Goal: Task Accomplishment & Management: Manage account settings

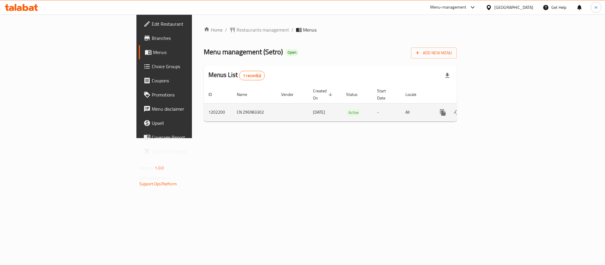
click at [492, 105] on link "enhanced table" at bounding box center [485, 112] width 14 height 14
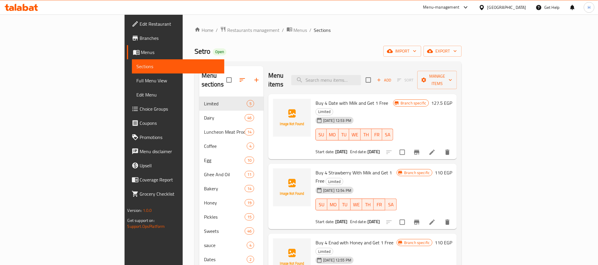
click at [391, 66] on div "Menu items Add Sort Manage items" at bounding box center [362, 80] width 189 height 28
click at [384, 94] on div "Buy 4 Date with Milk and Get 1 Free Limited [DATE] 12:53 PM SU MO TU WE TH FR S…" at bounding box center [362, 127] width 189 height 66
click at [361, 77] on input "search" at bounding box center [326, 80] width 70 height 10
paste input "جيلي فراوله 4+1"
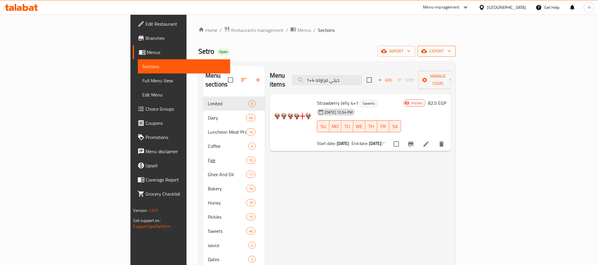
type input "جيلي فراوله 4+1"
click at [451, 52] on span "export" at bounding box center [436, 51] width 29 height 7
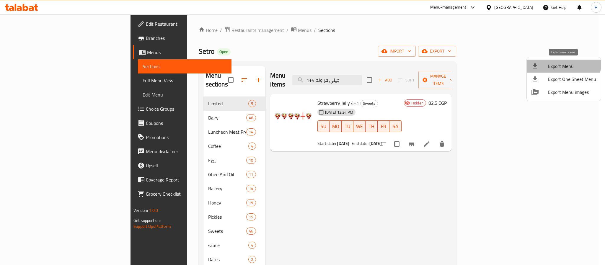
click at [556, 61] on li "Export Menu" at bounding box center [563, 66] width 74 height 13
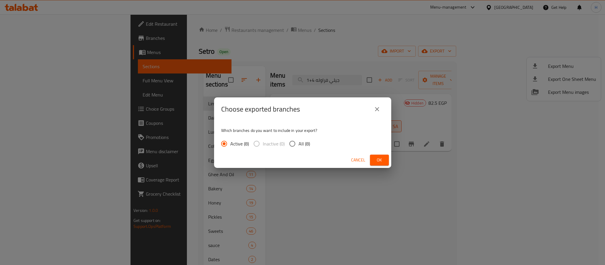
click at [300, 138] on label "All (8)" at bounding box center [298, 143] width 24 height 12
click at [298, 138] on input "All (8)" at bounding box center [292, 143] width 12 height 12
radio input "true"
click at [378, 155] on button "Ok" at bounding box center [379, 160] width 19 height 11
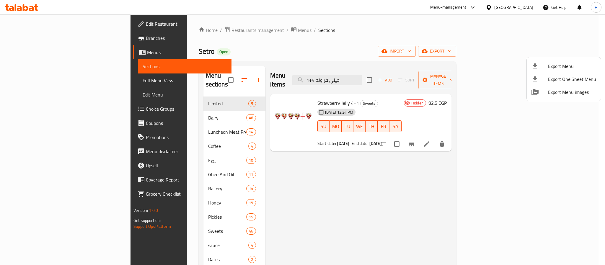
click at [54, 75] on div at bounding box center [302, 132] width 605 height 265
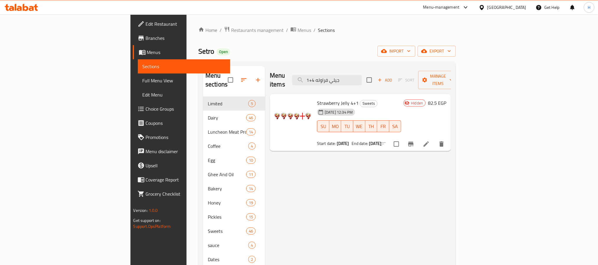
click at [138, 75] on link "Full Menu View" at bounding box center [184, 80] width 92 height 14
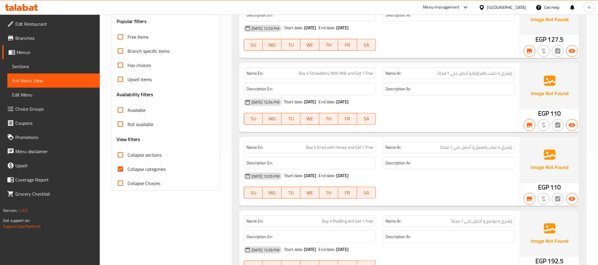
scroll to position [127, 0]
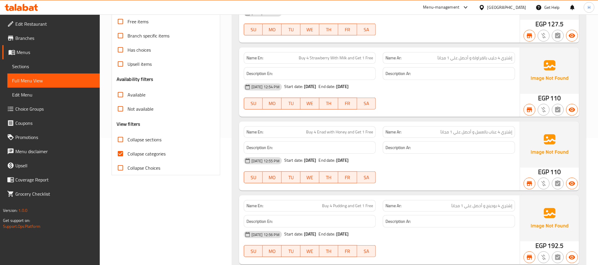
click at [152, 149] on label "Collapse categories" at bounding box center [139, 154] width 52 height 14
click at [127, 149] on input "Collapse categories" at bounding box center [120, 154] width 14 height 14
checkbox input "false"
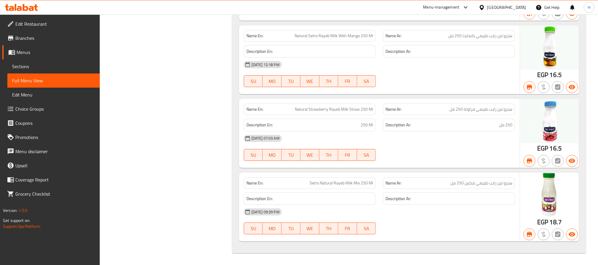
scroll to position [15368, 0]
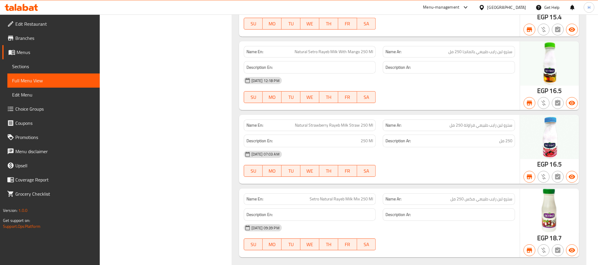
click at [40, 67] on span "Sections" at bounding box center [53, 66] width 83 height 7
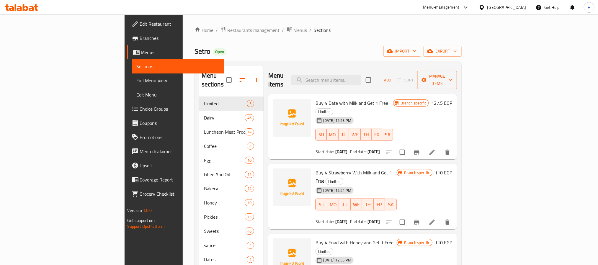
click at [376, 68] on div "Menu items Add Sort Manage items" at bounding box center [362, 80] width 189 height 28
click at [361, 75] on input "search" at bounding box center [326, 80] width 70 height 10
paste input "جيلي فراوله 4+1"
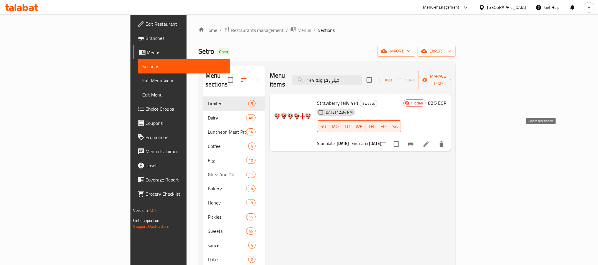
type input "جيلي فراوله 4+1"
click at [414, 140] on icon "Branch-specific-item" at bounding box center [410, 143] width 7 height 7
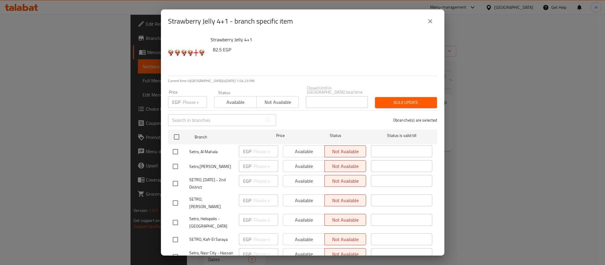
click at [428, 22] on icon "close" at bounding box center [429, 21] width 7 height 7
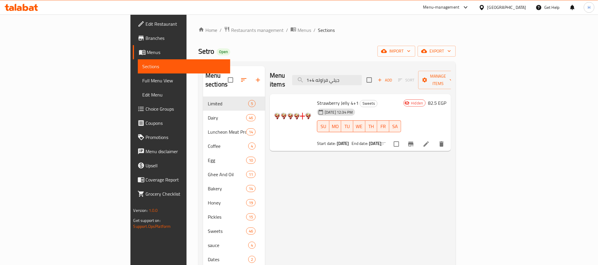
click at [430, 140] on icon at bounding box center [426, 143] width 7 height 7
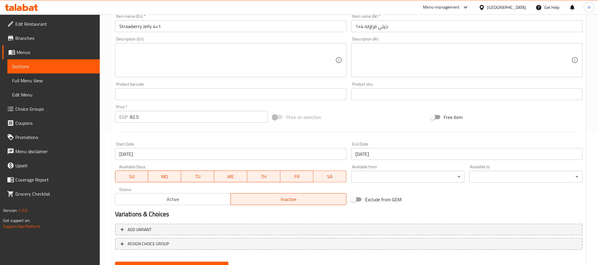
scroll to position [160, 0]
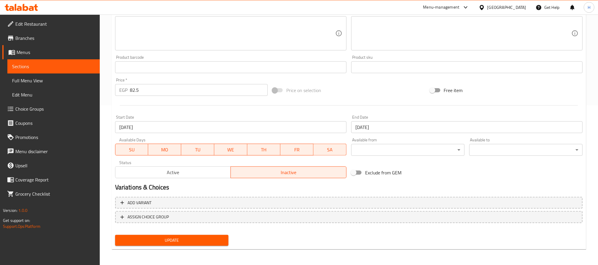
click at [205, 173] on span "Active" at bounding box center [173, 172] width 111 height 9
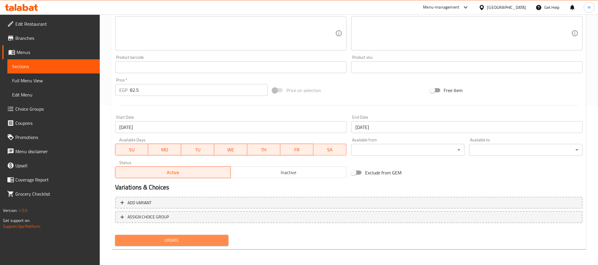
click at [204, 238] on span "Update" at bounding box center [172, 240] width 104 height 7
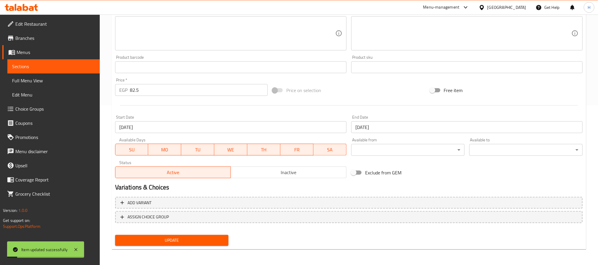
click at [70, 62] on link "Sections" at bounding box center [53, 66] width 92 height 14
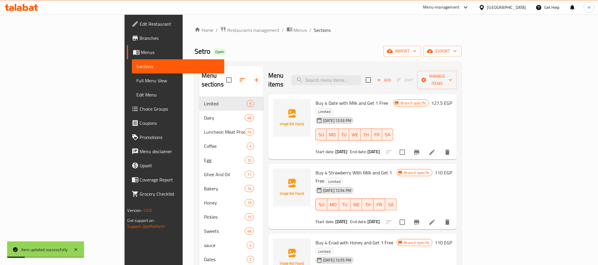
click at [376, 70] on div "Menu items Add Sort Manage items" at bounding box center [362, 80] width 189 height 28
click at [361, 76] on input "search" at bounding box center [326, 80] width 70 height 10
paste input "[PERSON_NAME] 4+1"
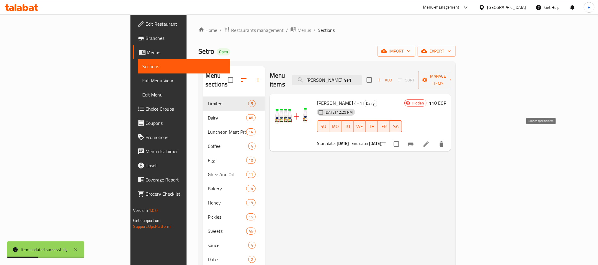
type input "[PERSON_NAME] 4+1"
click at [413, 142] on icon "Branch-specific-item" at bounding box center [410, 144] width 5 height 5
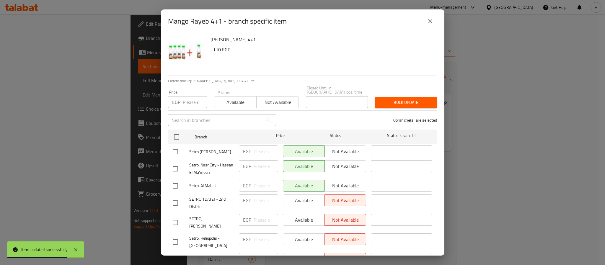
click at [429, 19] on icon "close" at bounding box center [429, 21] width 7 height 7
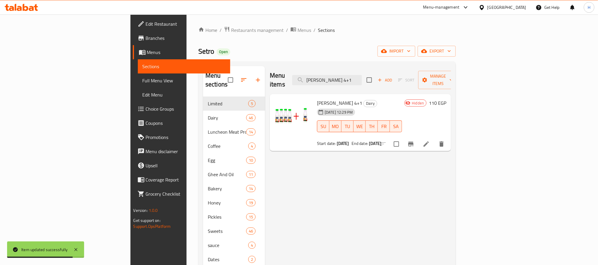
click at [429, 141] on icon at bounding box center [425, 143] width 5 height 5
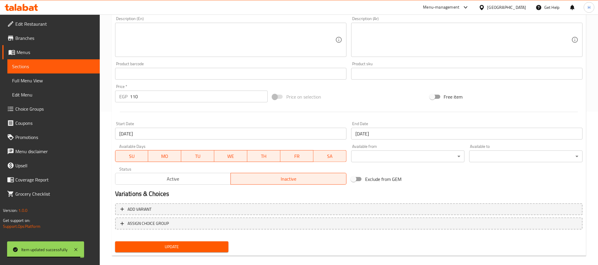
scroll to position [160, 0]
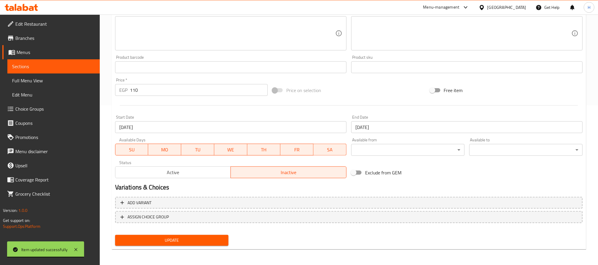
click at [179, 177] on button "Active" at bounding box center [173, 172] width 116 height 12
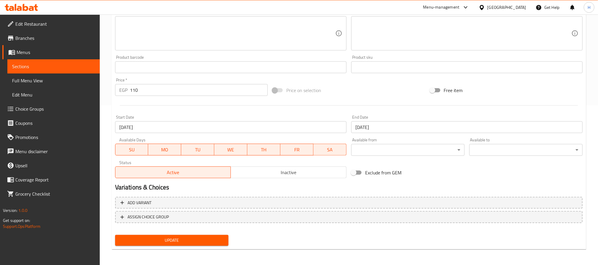
click at [199, 239] on span "Update" at bounding box center [172, 240] width 104 height 7
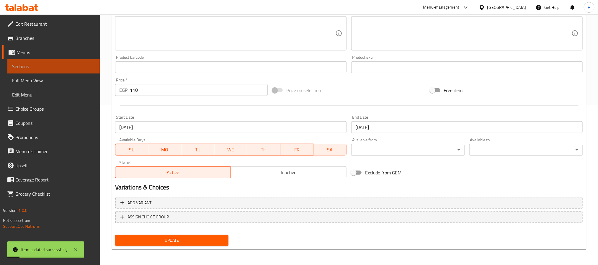
click at [81, 66] on span "Sections" at bounding box center [53, 66] width 83 height 7
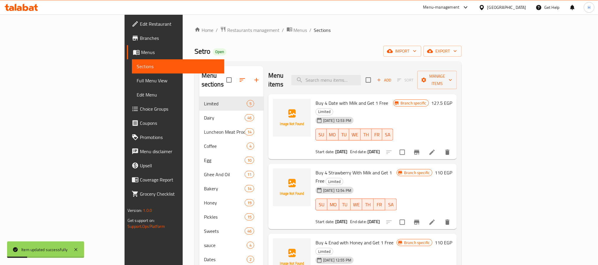
click at [362, 69] on div "Menu items Add Sort Manage items" at bounding box center [362, 80] width 189 height 28
click at [361, 77] on input "search" at bounding box center [326, 80] width 70 height 10
paste input "رز بلبن فخار 4+1"
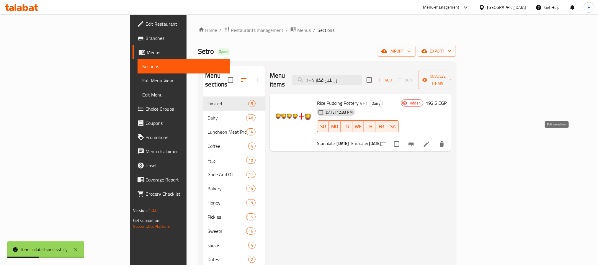
type input "رز بلبن فخار 4+1"
click at [430, 140] on icon at bounding box center [426, 143] width 7 height 7
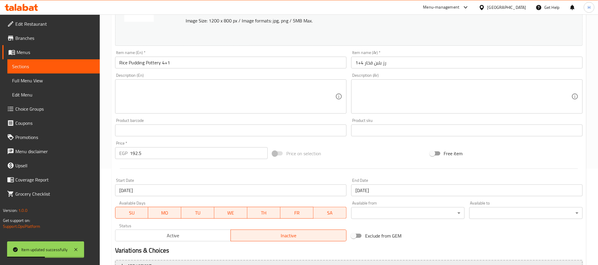
scroll to position [160, 0]
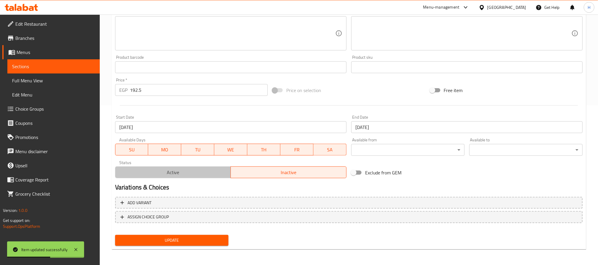
click at [199, 173] on span "Active" at bounding box center [173, 172] width 111 height 9
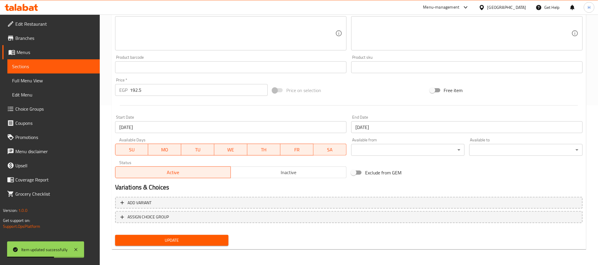
click at [207, 238] on span "Update" at bounding box center [172, 240] width 104 height 7
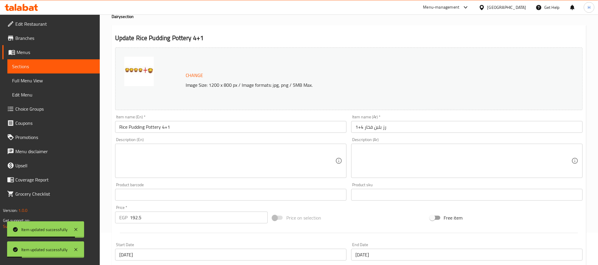
scroll to position [27, 0]
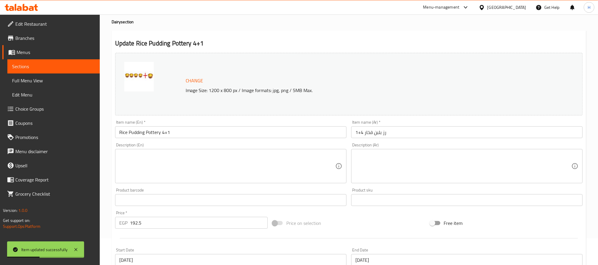
click at [55, 72] on link "Sections" at bounding box center [53, 66] width 92 height 14
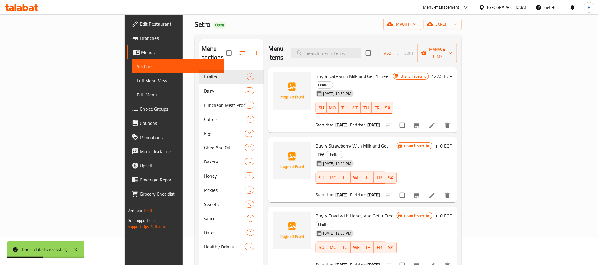
click at [132, 75] on link "Full Menu View" at bounding box center [178, 80] width 92 height 14
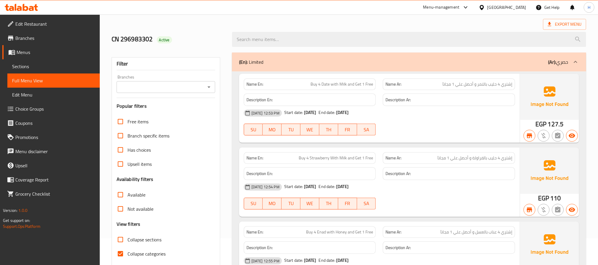
click at [469, 102] on h6 "Description Ar:" at bounding box center [448, 99] width 127 height 7
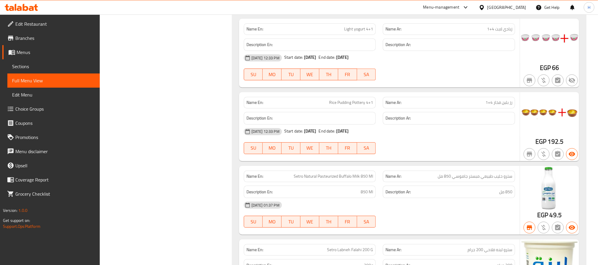
scroll to position [946, 0]
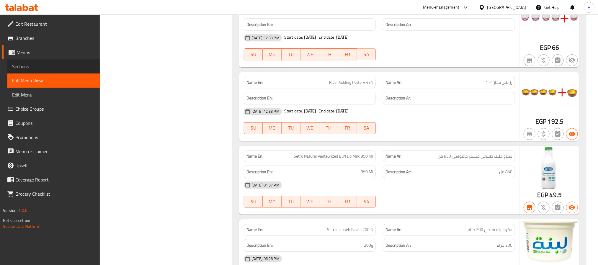
click at [65, 65] on span "Sections" at bounding box center [53, 66] width 83 height 7
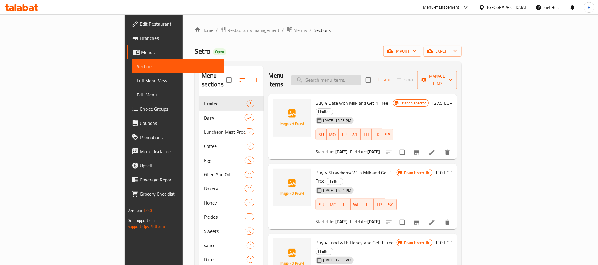
click at [361, 77] on input "search" at bounding box center [326, 80] width 70 height 10
paste input "رز بلبن فخار 4+1"
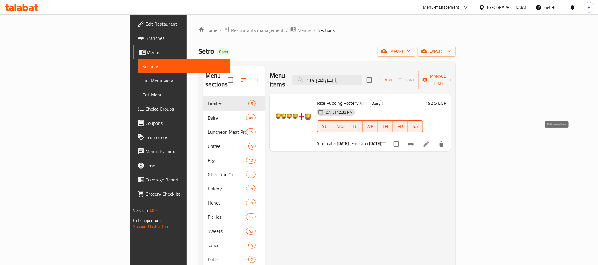
type input "رز بلبن فخار 4+1"
click at [430, 140] on icon at bounding box center [426, 143] width 7 height 7
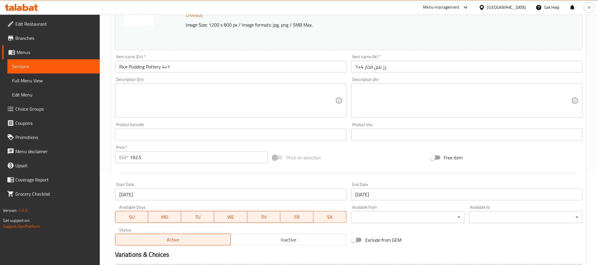
scroll to position [133, 0]
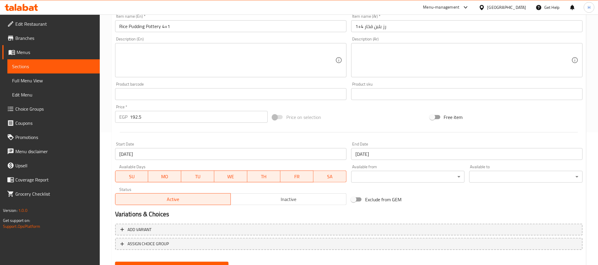
click at [261, 200] on span "Inactive" at bounding box center [288, 199] width 111 height 9
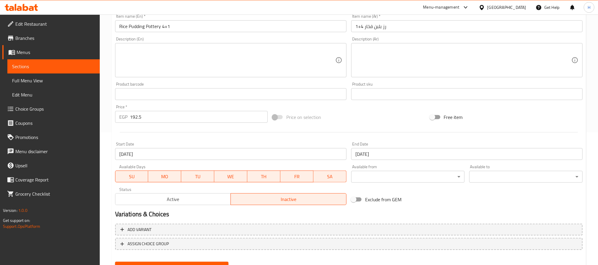
click at [196, 262] on button "Update" at bounding box center [171, 267] width 113 height 11
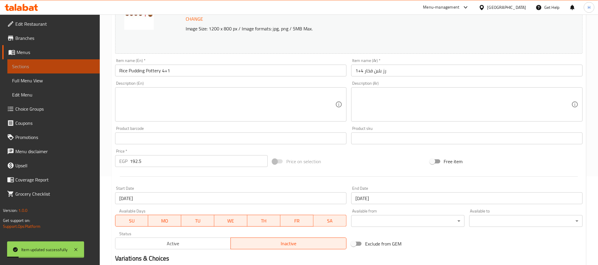
click at [71, 65] on span "Sections" at bounding box center [53, 66] width 83 height 7
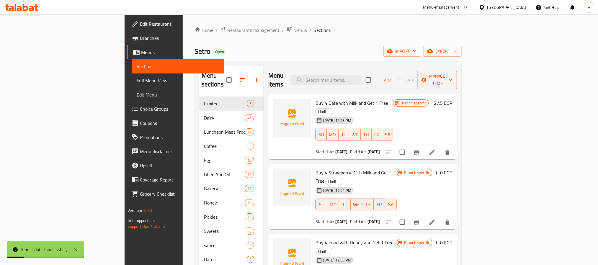
click at [354, 70] on div "Menu items Add Sort Manage items" at bounding box center [362, 80] width 189 height 28
click at [361, 78] on input "search" at bounding box center [326, 80] width 70 height 10
paste input "[PERSON_NAME] 4+1"
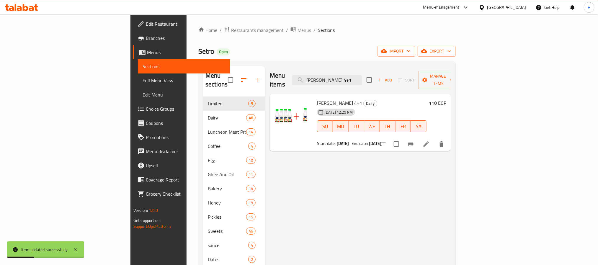
type input "[PERSON_NAME] 4+1"
click at [434, 139] on li at bounding box center [426, 144] width 17 height 11
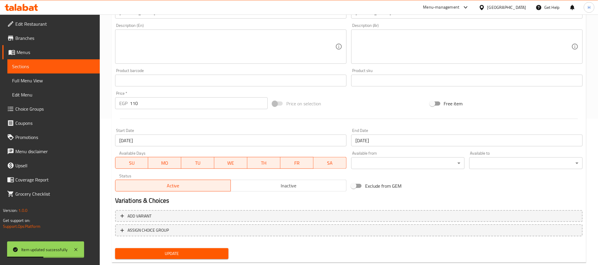
scroll to position [160, 0]
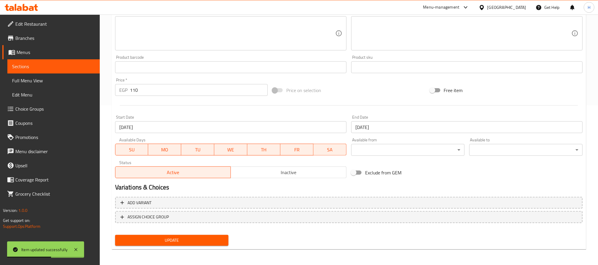
click at [260, 173] on span "Inactive" at bounding box center [288, 172] width 111 height 9
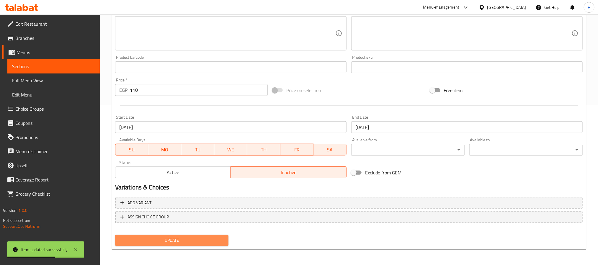
click at [199, 235] on button "Update" at bounding box center [171, 240] width 113 height 11
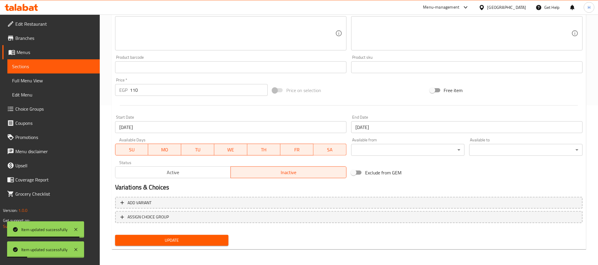
drag, startPoint x: 74, startPoint y: 68, endPoint x: 96, endPoint y: 72, distance: 22.1
click at [74, 68] on span "Sections" at bounding box center [53, 66] width 83 height 7
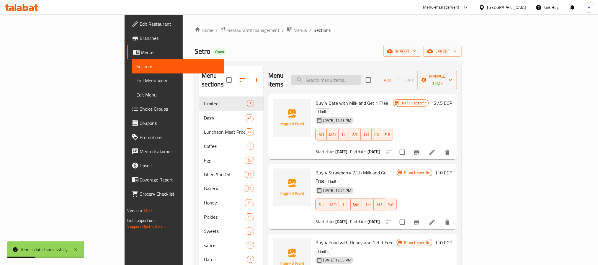
click at [361, 79] on input "search" at bounding box center [326, 80] width 70 height 10
paste input "جيلي فراوله 4+1"
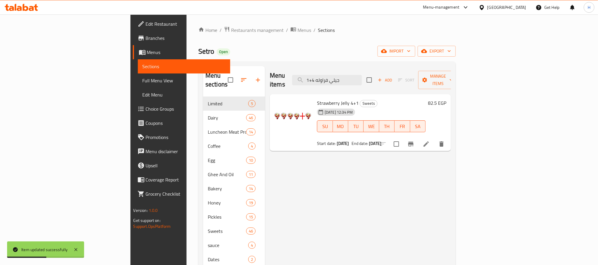
type input "جيلي فراوله 4+1"
click at [448, 137] on div at bounding box center [412, 144] width 73 height 14
click at [429, 141] on icon at bounding box center [425, 143] width 5 height 5
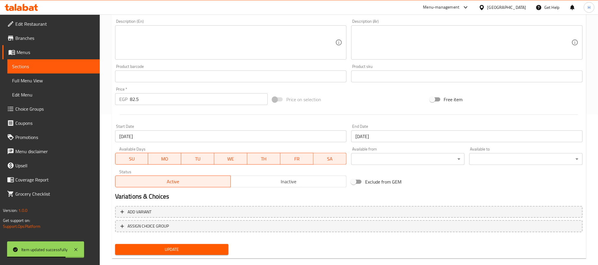
scroll to position [160, 0]
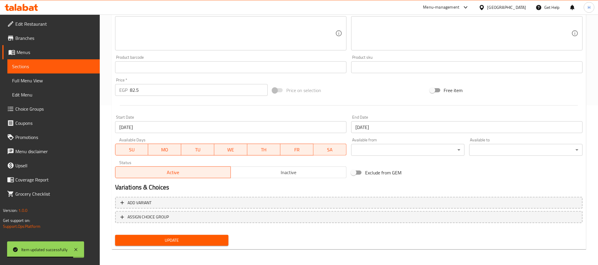
click at [264, 176] on span "Inactive" at bounding box center [288, 172] width 111 height 9
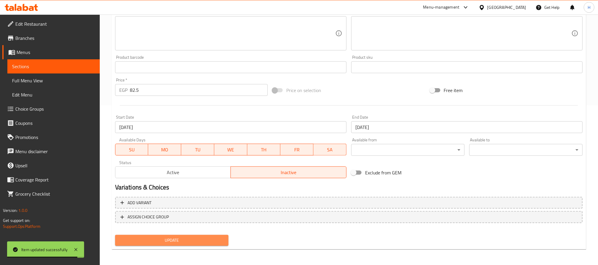
click at [179, 244] on button "Update" at bounding box center [171, 240] width 113 height 11
click at [48, 33] on link "Branches" at bounding box center [50, 38] width 97 height 14
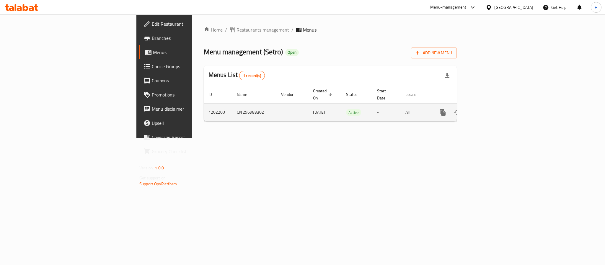
click at [492, 110] on link "enhanced table" at bounding box center [485, 112] width 14 height 14
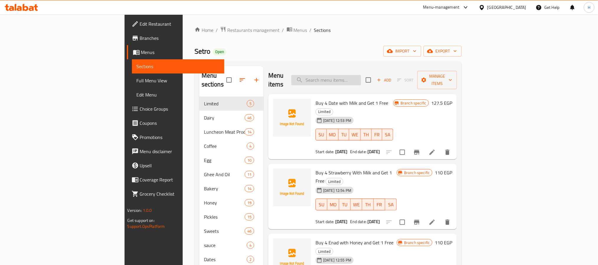
click at [361, 75] on input "search" at bounding box center [326, 80] width 70 height 10
paste input "جيلي فراوله 4+1"
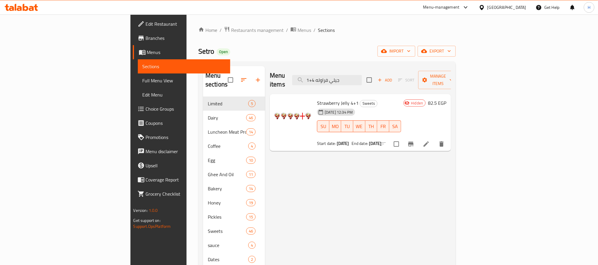
type input "جيلي فراوله 4+1"
click at [402, 194] on div "Menu items جيلي فراوله 4+1 Add Sort Manage items Strawberry Jelly 4+1 Sweets 16…" at bounding box center [358, 198] width 186 height 265
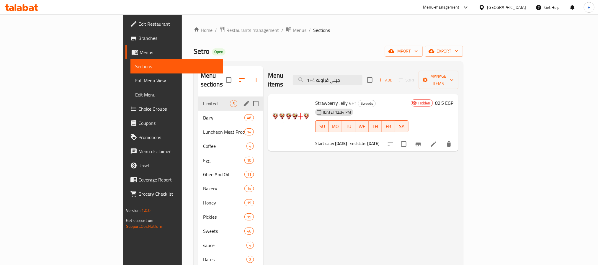
click at [198, 96] on div "Limited 5" at bounding box center [230, 103] width 65 height 14
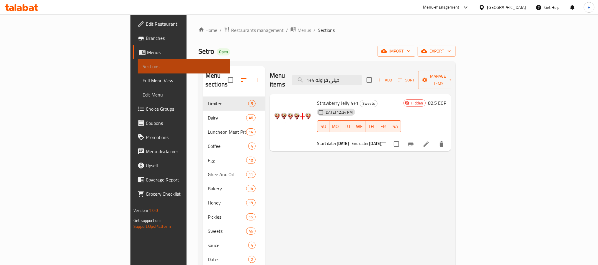
click at [138, 60] on link "Sections" at bounding box center [184, 66] width 92 height 14
click at [143, 64] on span "Sections" at bounding box center [184, 66] width 83 height 7
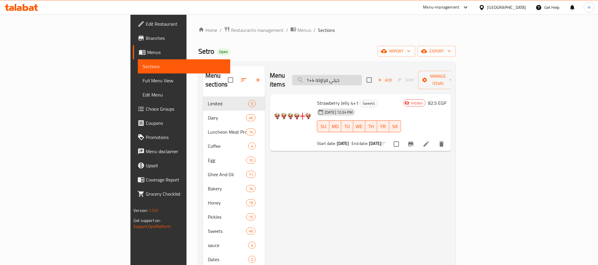
click at [362, 79] on input "جيلي فراوله 4+1" at bounding box center [327, 80] width 70 height 10
click at [407, 174] on div "Menu items Add Sort Manage items Strawberry Jelly 4+1 Sweets 16-09-2025 12:34 P…" at bounding box center [358, 198] width 186 height 265
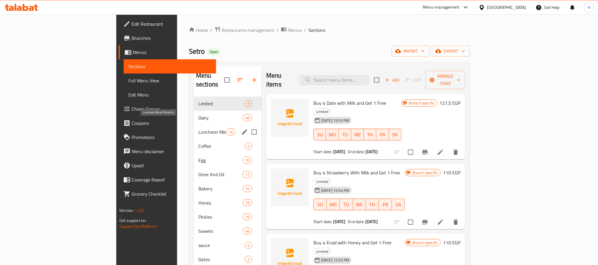
click at [198, 128] on span "Luncheon Meat Products" at bounding box center [212, 131] width 28 height 7
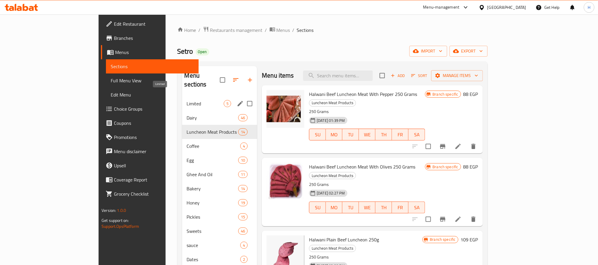
click at [187, 100] on span "Limited" at bounding box center [205, 103] width 37 height 7
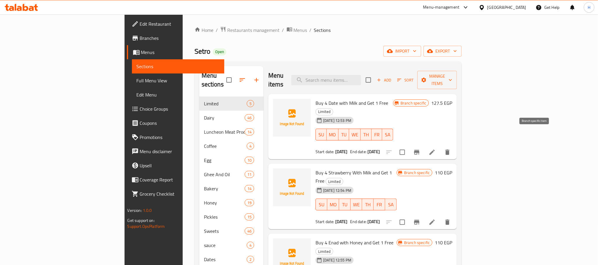
click at [420, 149] on icon "Branch-specific-item" at bounding box center [416, 152] width 7 height 7
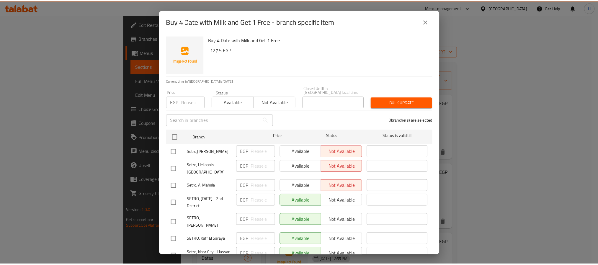
scroll to position [41, 0]
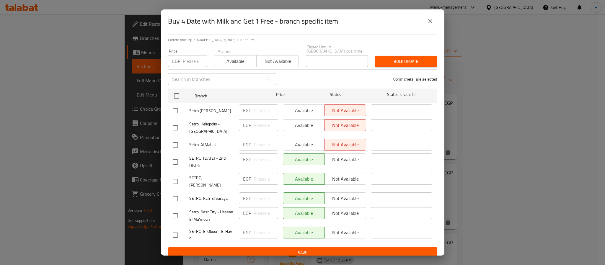
click at [428, 23] on icon "close" at bounding box center [429, 21] width 7 height 7
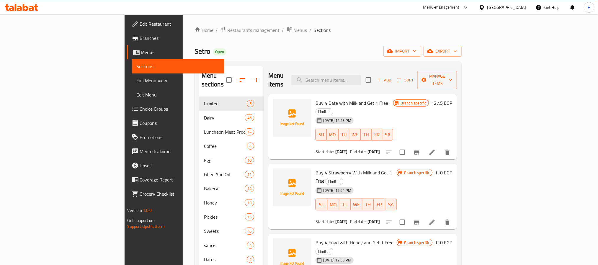
click at [315, 99] on span "Buy 4 Date with Milk and Get 1 Free" at bounding box center [351, 103] width 73 height 9
click at [440, 147] on li at bounding box center [432, 152] width 17 height 11
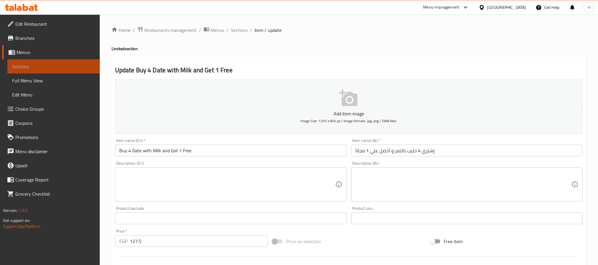
click at [70, 66] on span "Sections" at bounding box center [53, 66] width 83 height 7
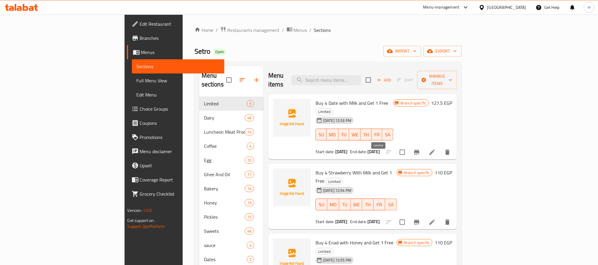
click at [343, 178] on span "Limited" at bounding box center [334, 181] width 17 height 7
copy span "Limited"
click at [440, 147] on li at bounding box center [432, 152] width 17 height 11
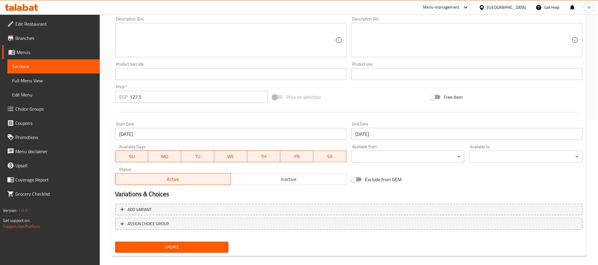
scroll to position [151, 0]
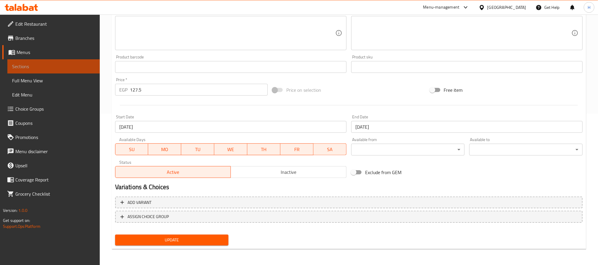
click at [90, 63] on span "Sections" at bounding box center [53, 66] width 83 height 7
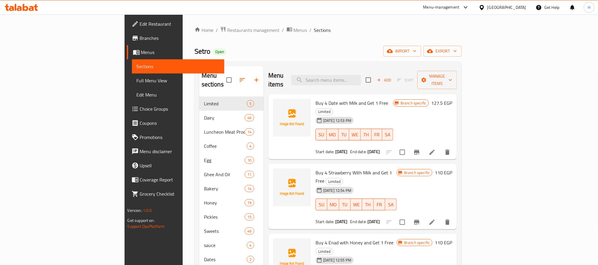
click at [454, 145] on div at bounding box center [418, 152] width 73 height 14
click at [419, 150] on icon "Branch-specific-item" at bounding box center [416, 152] width 5 height 5
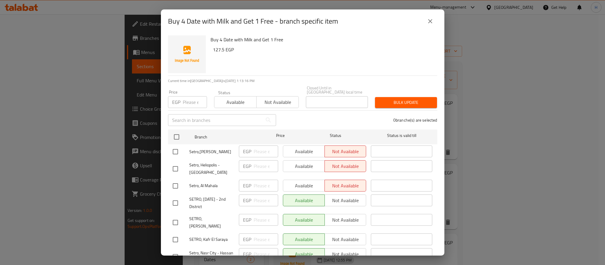
click at [213, 47] on h6 "127.5 EGP" at bounding box center [323, 49] width 220 height 8
click at [428, 21] on icon "close" at bounding box center [429, 21] width 7 height 7
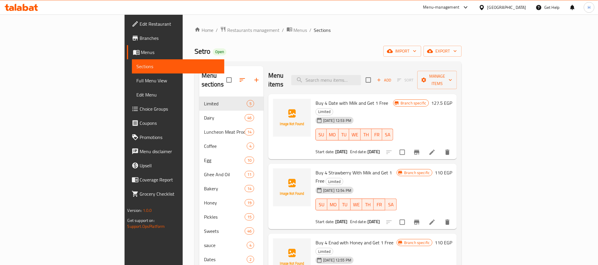
click at [419, 220] on icon "Branch-specific-item" at bounding box center [416, 222] width 5 height 5
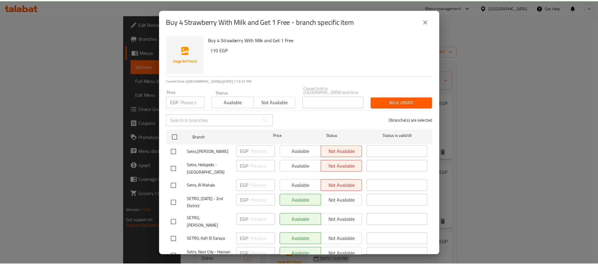
scroll to position [41, 0]
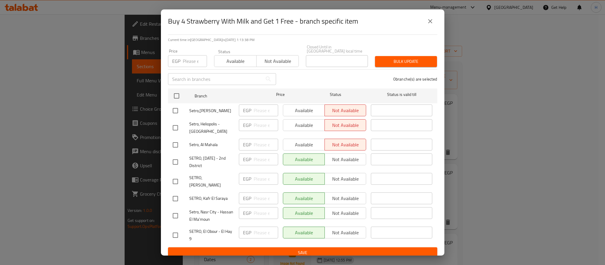
click at [430, 14] on div "Buy 4 Strawberry With Milk and Get 1 Free - branch specific item" at bounding box center [302, 21] width 269 height 14
click at [514, 176] on div "Buy 4 Strawberry With Milk and Get 1 Free - branch specific item Buy 4 Strawber…" at bounding box center [302, 132] width 605 height 265
click at [425, 24] on button "close" at bounding box center [430, 21] width 14 height 14
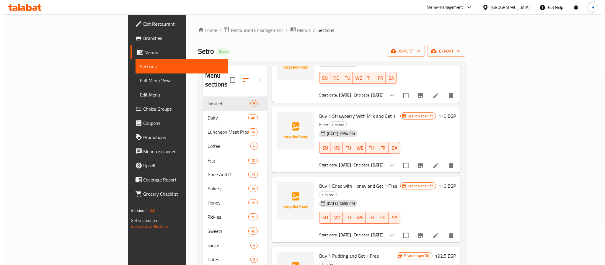
scroll to position [57, 0]
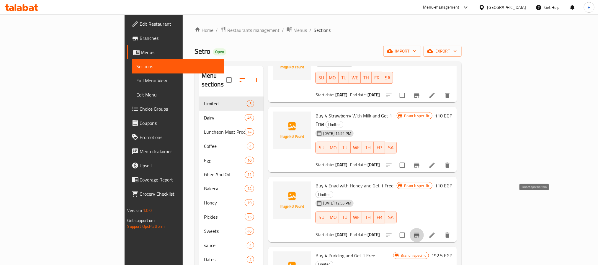
click at [424, 228] on button "Branch-specific-item" at bounding box center [417, 235] width 14 height 14
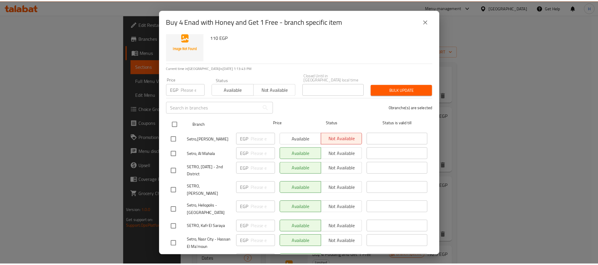
scroll to position [0, 0]
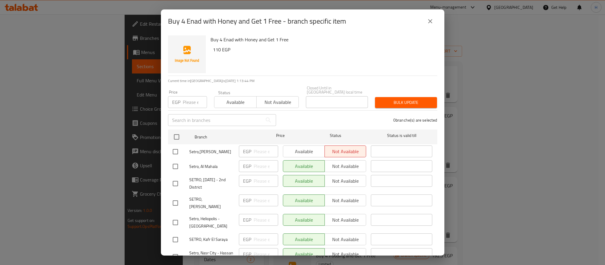
click at [432, 18] on icon "close" at bounding box center [429, 21] width 7 height 7
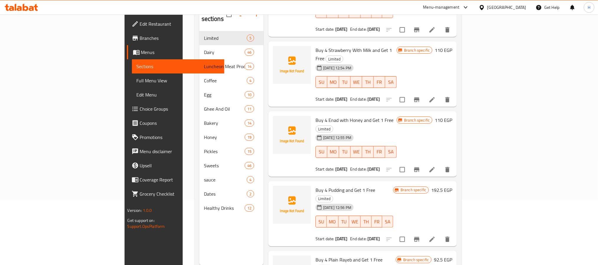
scroll to position [83, 0]
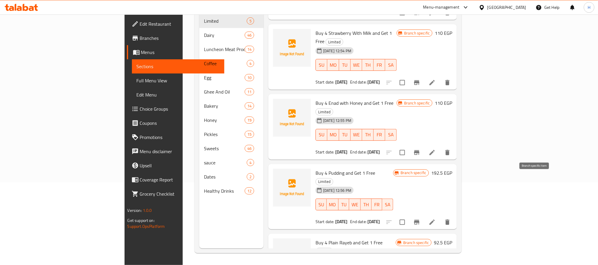
click at [420, 219] on icon "Branch-specific-item" at bounding box center [416, 222] width 7 height 7
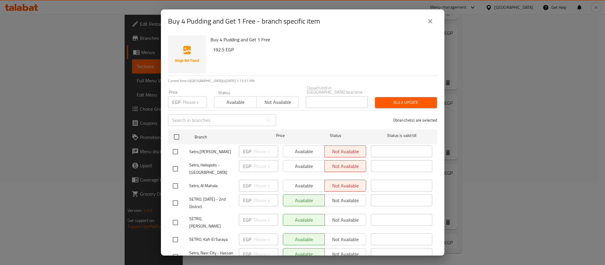
click at [435, 21] on button "close" at bounding box center [430, 21] width 14 height 14
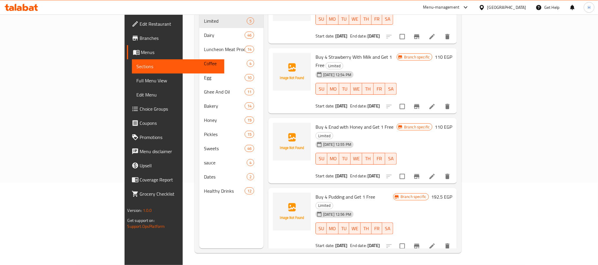
scroll to position [13, 0]
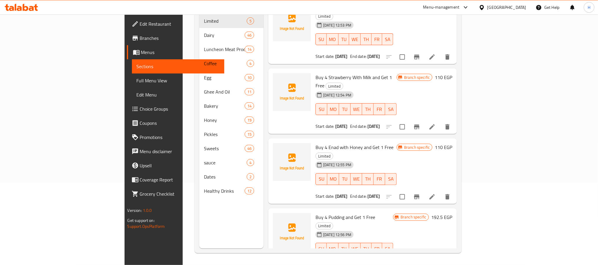
click at [323, 162] on span "[DATE] 12:55 PM" at bounding box center [337, 165] width 33 height 6
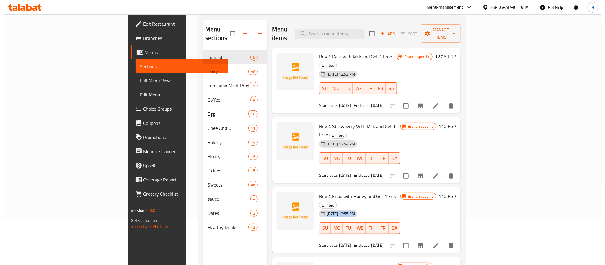
scroll to position [0, 0]
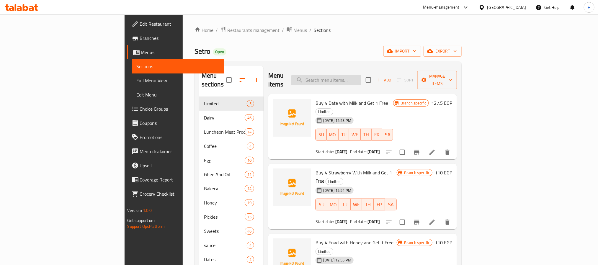
click at [361, 75] on input "search" at bounding box center [326, 80] width 70 height 10
paste input "جيلي فراوله 4+1"
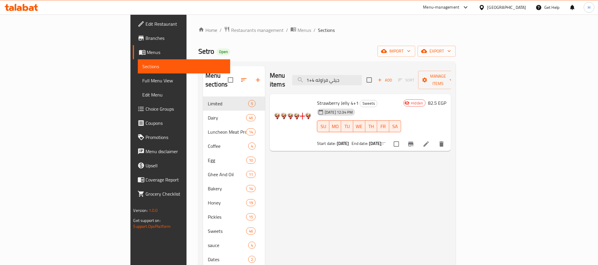
type input "جيلي فراوله 4+1"
click at [430, 140] on icon at bounding box center [426, 143] width 7 height 7
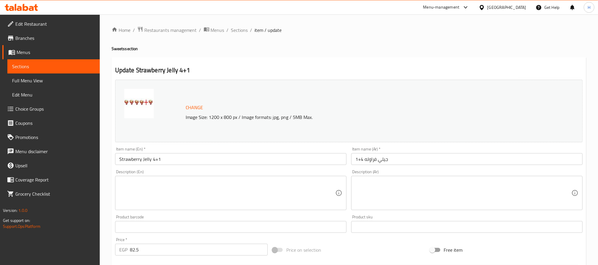
click at [187, 162] on input "Strawberry Jelly 4+1" at bounding box center [230, 159] width 231 height 12
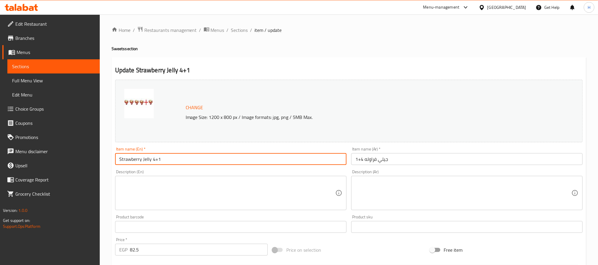
click at [187, 162] on input "Strawberry Jelly 4+1" at bounding box center [230, 159] width 231 height 12
click at [82, 66] on span "Sections" at bounding box center [53, 66] width 83 height 7
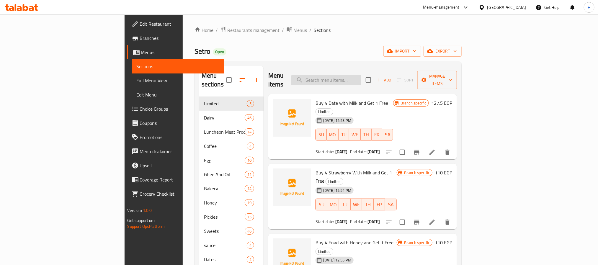
click at [361, 75] on input "search" at bounding box center [326, 80] width 70 height 10
paste input "Strawberry Jelly 4+1"
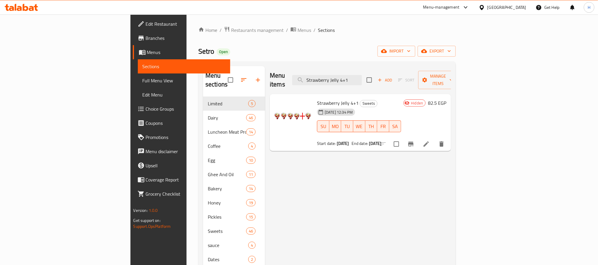
type input "Strawberry Jelly 4+1"
click at [434, 139] on li at bounding box center [426, 144] width 17 height 11
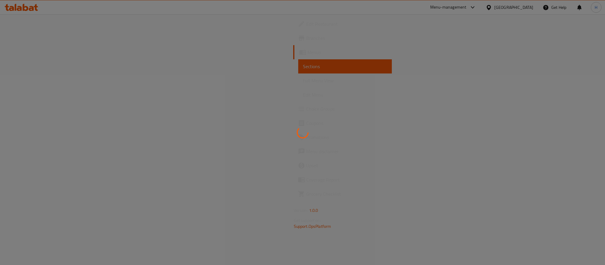
click at [83, 65] on div at bounding box center [302, 132] width 605 height 265
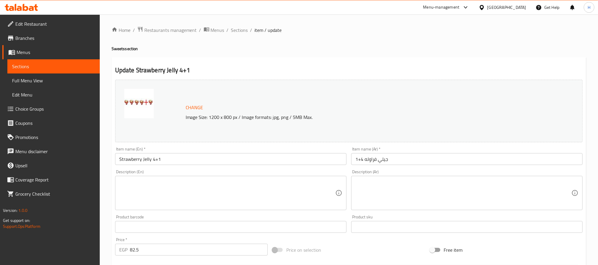
click at [92, 67] on span "Sections" at bounding box center [53, 66] width 83 height 7
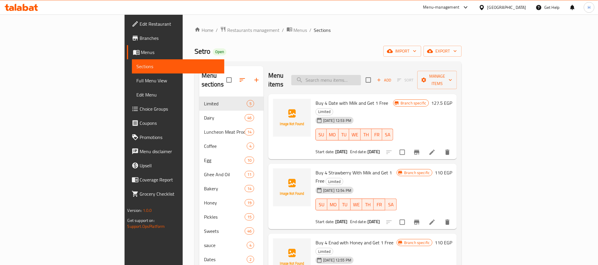
click at [355, 77] on input "search" at bounding box center [326, 80] width 70 height 10
paste input "[PERSON_NAME] 4+1"
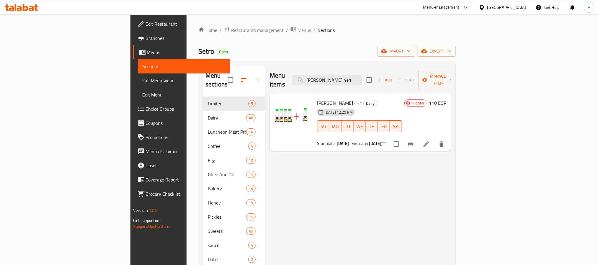
type input "[PERSON_NAME] 4+1"
click at [434, 139] on li at bounding box center [426, 144] width 17 height 11
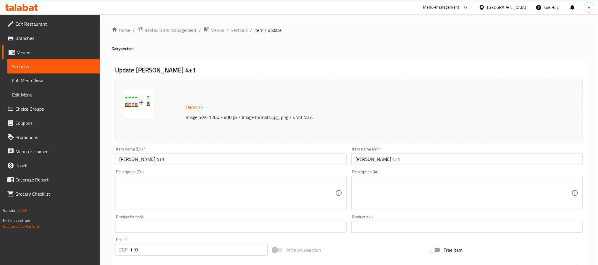
click at [93, 66] on span "Sections" at bounding box center [53, 66] width 83 height 7
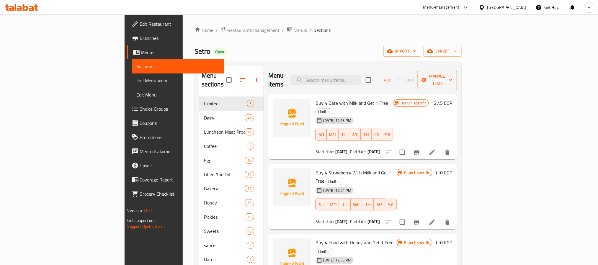
click at [358, 67] on div "Menu items Add Sort Manage items" at bounding box center [362, 80] width 189 height 28
click at [361, 76] on input "search" at bounding box center [326, 80] width 70 height 10
paste input "رز بلبن فخار 4+1"
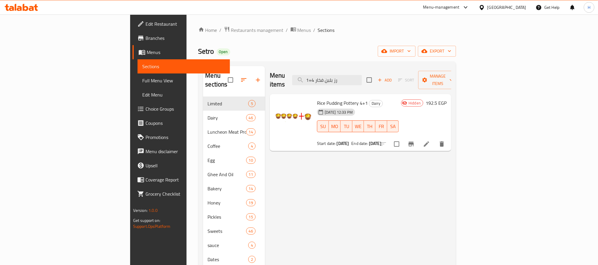
type input "رز بلبن فخار 4+1"
click at [435, 139] on li at bounding box center [426, 144] width 17 height 11
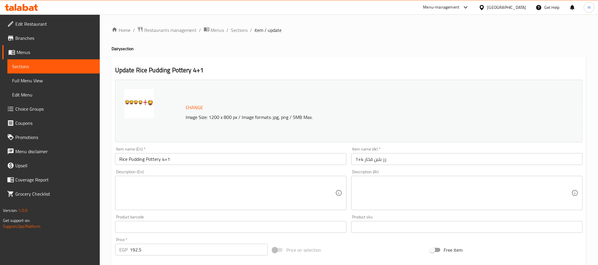
click at [56, 64] on span "Sections" at bounding box center [53, 66] width 83 height 7
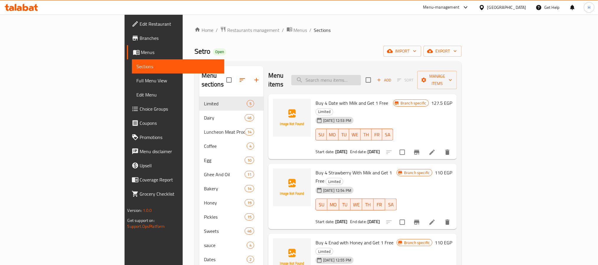
click at [361, 78] on input "search" at bounding box center [326, 80] width 70 height 10
paste input "[PERSON_NAME] 4+1"
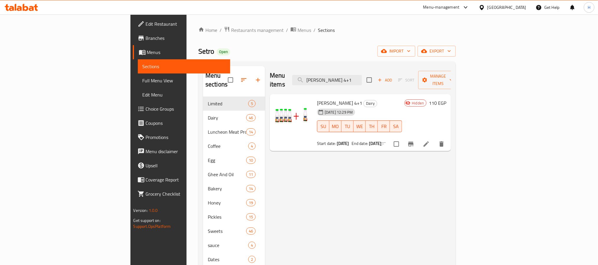
type input "[PERSON_NAME] 4+1"
click at [430, 140] on icon at bounding box center [426, 143] width 7 height 7
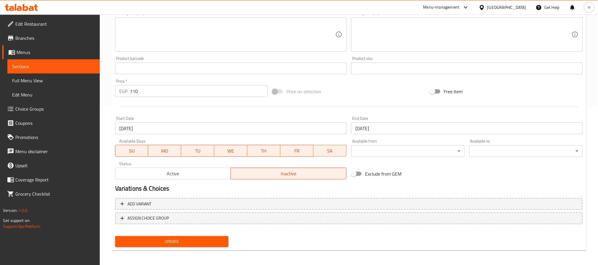
scroll to position [160, 0]
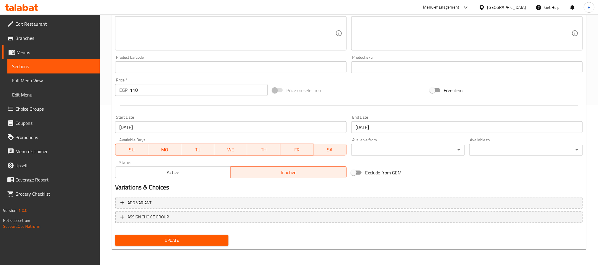
click at [137, 126] on input "[DATE]" at bounding box center [230, 127] width 231 height 12
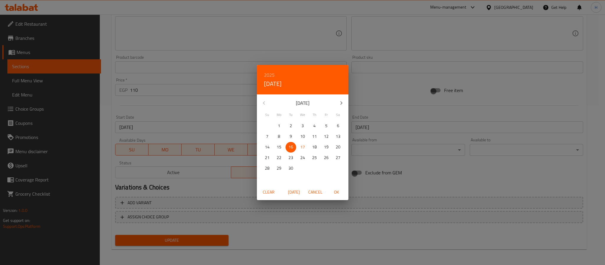
click at [125, 126] on div "2025 Tue, Sep 16 September 2025 Su Mo Tu We Th Fr Sa 31 1 2 3 4 5 6 7 8 9 10 11…" at bounding box center [302, 132] width 605 height 265
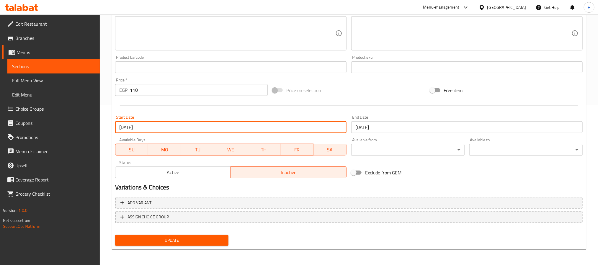
click at [166, 130] on input "[DATE]" at bounding box center [230, 127] width 231 height 12
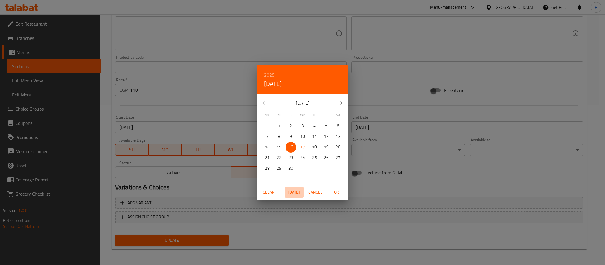
click at [295, 191] on span "Today" at bounding box center [294, 192] width 14 height 7
click at [213, 241] on div "2025 Wed, Sep 17 September 2025 Su Mo Tu We Th Fr Sa 31 1 2 3 4 5 6 7 8 9 10 11…" at bounding box center [302, 132] width 605 height 265
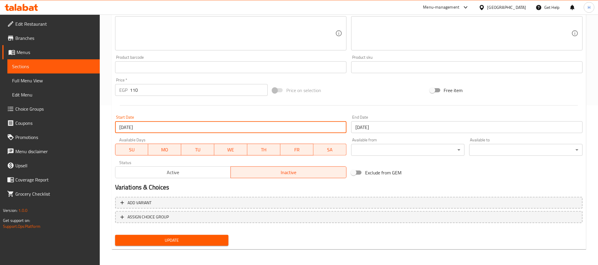
click at [213, 241] on span "Update" at bounding box center [172, 240] width 104 height 7
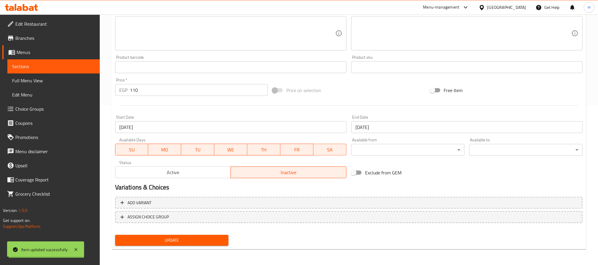
click at [220, 127] on input "[DATE]" at bounding box center [230, 127] width 231 height 12
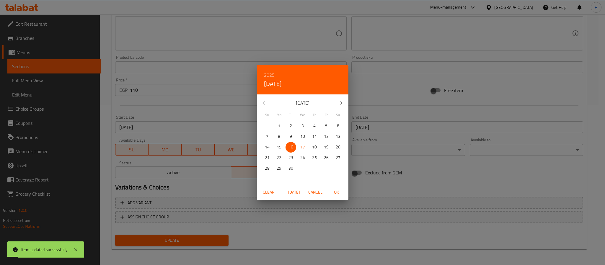
click at [300, 147] on p "17" at bounding box center [302, 146] width 5 height 7
click at [293, 191] on span "Today" at bounding box center [294, 192] width 14 height 7
click at [332, 193] on span "OK" at bounding box center [336, 192] width 14 height 7
type input "[DATE]"
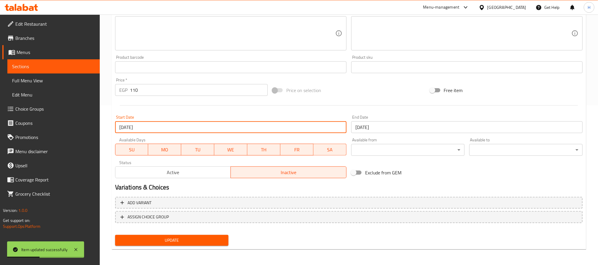
click at [214, 239] on span "Update" at bounding box center [172, 240] width 104 height 7
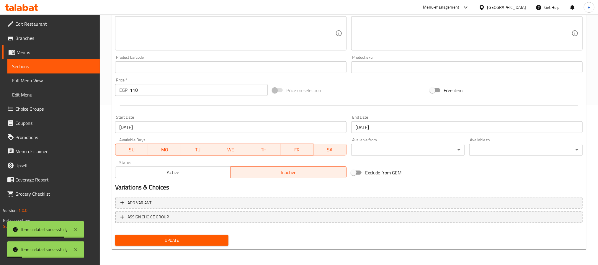
click at [85, 69] on span "Sections" at bounding box center [53, 66] width 83 height 7
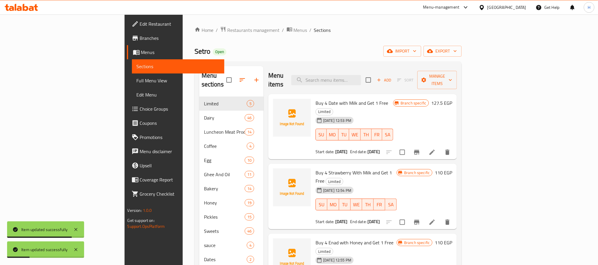
click at [388, 67] on div "Menu items Add Sort Manage items" at bounding box center [362, 80] width 189 height 28
click at [393, 83] on div "Menu items Add Sort Manage items" at bounding box center [362, 80] width 189 height 28
click at [361, 80] on input "search" at bounding box center [326, 80] width 70 height 10
paste input "جيلي فراوله 4+1"
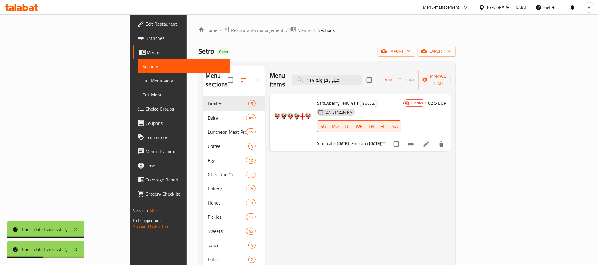
type input "جيلي فراوله 4+1"
click at [434, 139] on li at bounding box center [426, 144] width 17 height 11
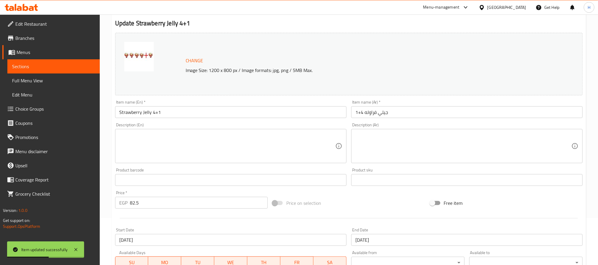
scroll to position [160, 0]
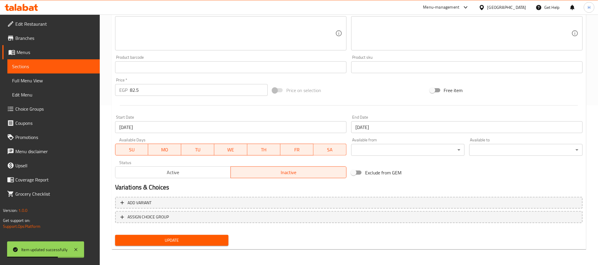
click at [165, 127] on input "[DATE]" at bounding box center [230, 127] width 231 height 12
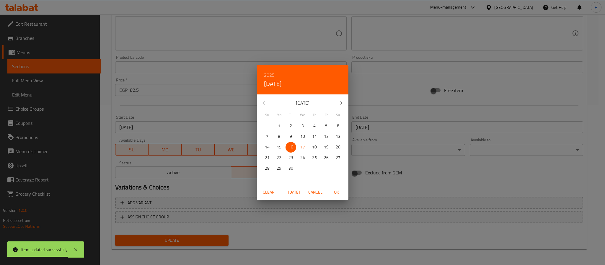
click at [292, 190] on span "Today" at bounding box center [294, 192] width 14 height 7
click at [335, 195] on span "OK" at bounding box center [336, 192] width 14 height 7
type input "[DATE]"
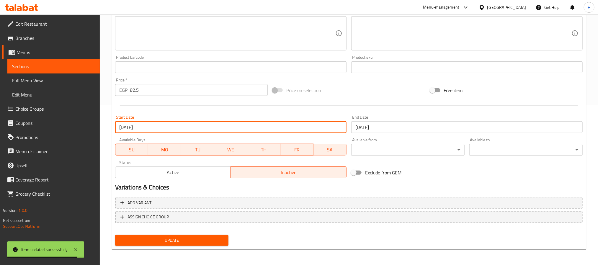
click at [215, 238] on span "Update" at bounding box center [172, 240] width 104 height 7
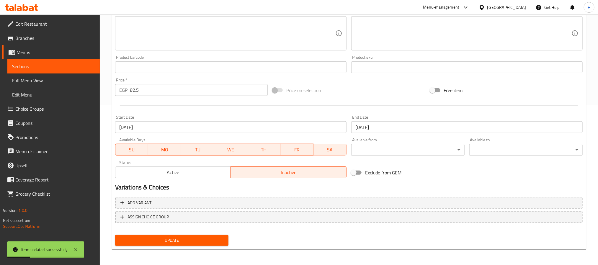
click at [74, 65] on span "Sections" at bounding box center [53, 66] width 83 height 7
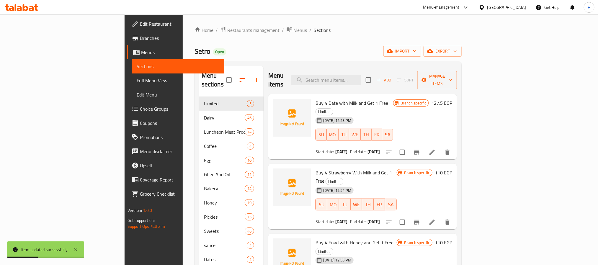
click at [350, 82] on div "Menu items Add Sort Manage items" at bounding box center [362, 80] width 189 height 28
click at [358, 75] on input "search" at bounding box center [326, 80] width 70 height 10
paste input "رز بلبن فخار 4+1"
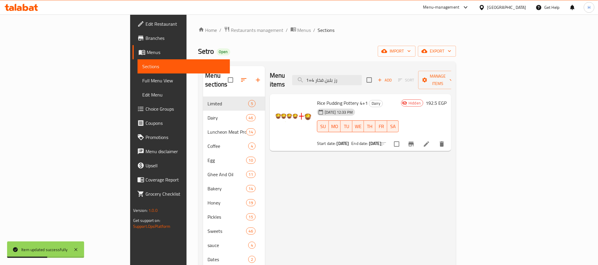
type input "رز بلبن فخار 4+1"
click at [435, 139] on li at bounding box center [426, 144] width 17 height 11
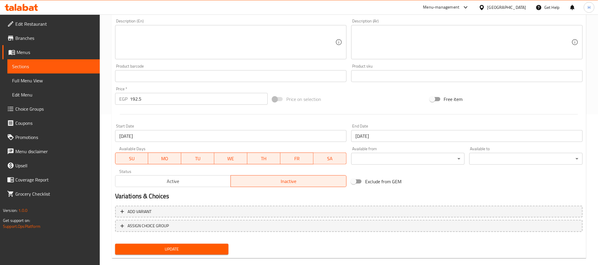
scroll to position [160, 0]
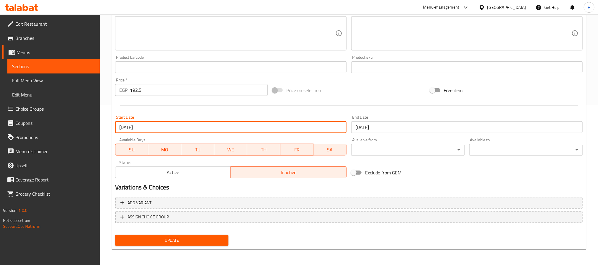
click at [151, 122] on input "[DATE]" at bounding box center [230, 127] width 231 height 12
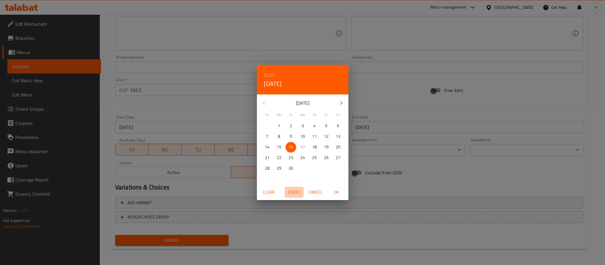
click at [294, 191] on span "Today" at bounding box center [294, 192] width 14 height 7
click at [337, 191] on span "OK" at bounding box center [336, 192] width 14 height 7
type input "[DATE]"
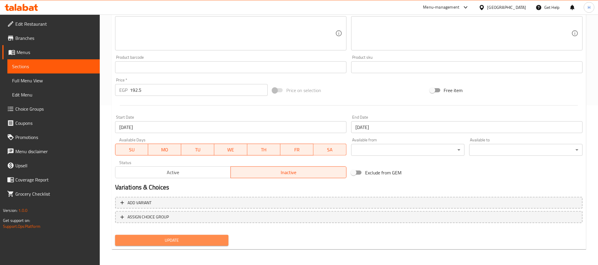
click at [195, 245] on button "Update" at bounding box center [171, 240] width 113 height 11
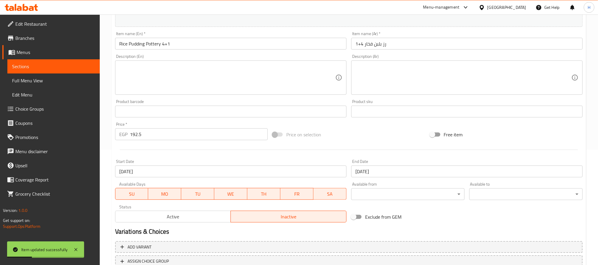
click at [81, 68] on span "Sections" at bounding box center [53, 66] width 83 height 7
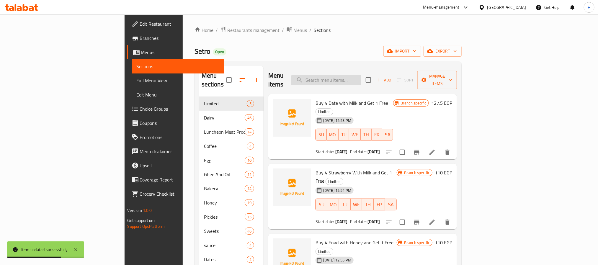
click at [361, 77] on input "search" at bounding box center [326, 80] width 70 height 10
paste input "رز بلبن فخار 4+1"
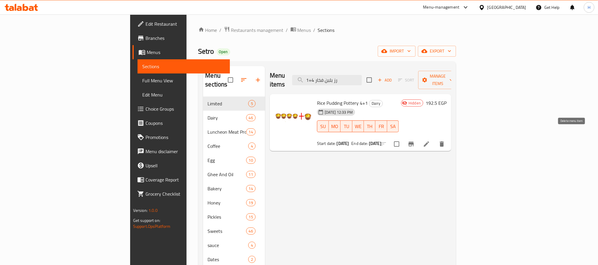
type input "رز بلبن فخار 4+1"
click at [430, 140] on icon at bounding box center [426, 143] width 7 height 7
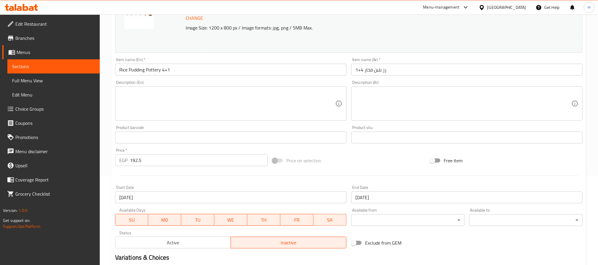
scroll to position [160, 0]
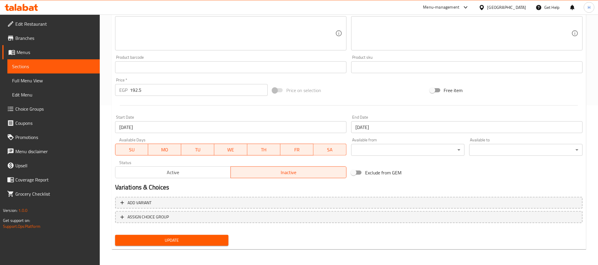
click at [215, 176] on span "Active" at bounding box center [173, 172] width 111 height 9
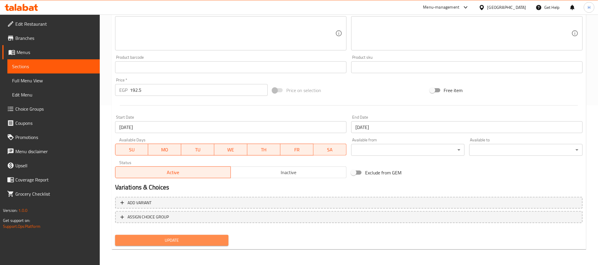
click at [183, 245] on button "Update" at bounding box center [171, 240] width 113 height 11
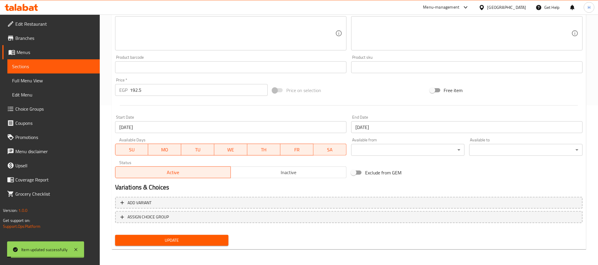
click at [94, 70] on link "Sections" at bounding box center [53, 66] width 92 height 14
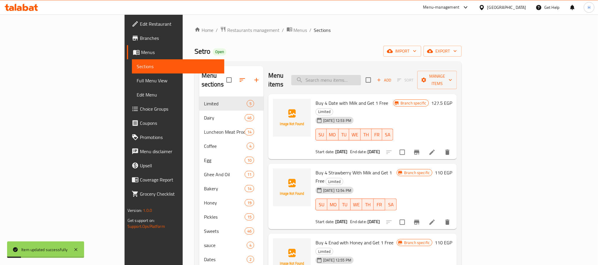
click at [361, 79] on input "search" at bounding box center [326, 80] width 70 height 10
paste input "جيلي فراوله 4+1"
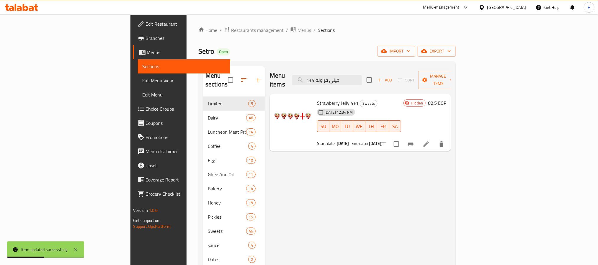
type input "جيلي فراوله 4+1"
click at [434, 139] on li at bounding box center [426, 144] width 17 height 11
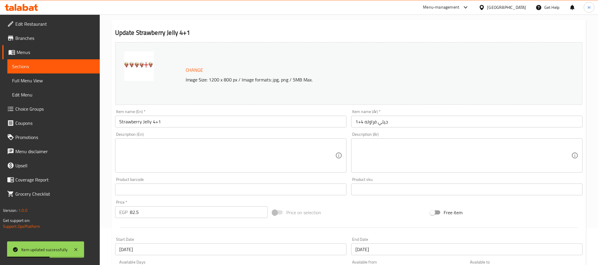
scroll to position [160, 0]
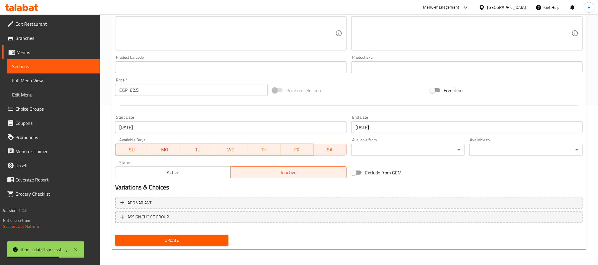
click at [205, 173] on span "Active" at bounding box center [173, 172] width 111 height 9
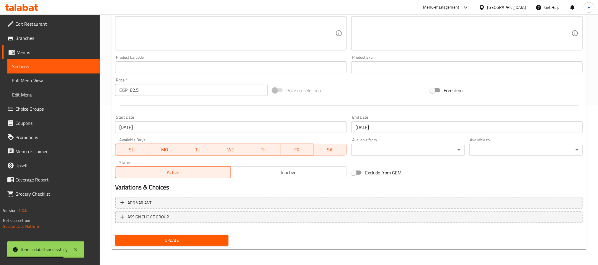
click at [206, 240] on span "Update" at bounding box center [172, 240] width 104 height 7
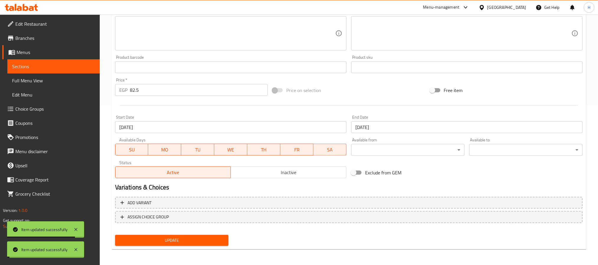
click at [80, 65] on span "Sections" at bounding box center [53, 66] width 83 height 7
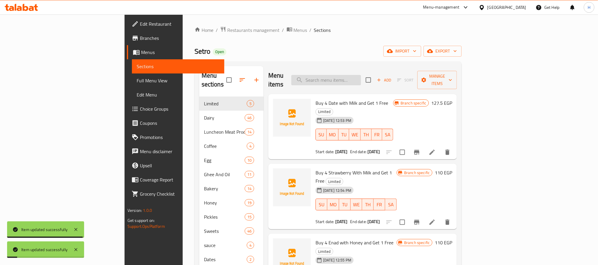
click at [361, 75] on input "search" at bounding box center [326, 80] width 70 height 10
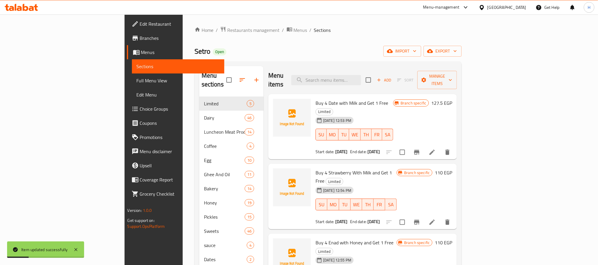
paste input "[PERSON_NAME] 4+1"
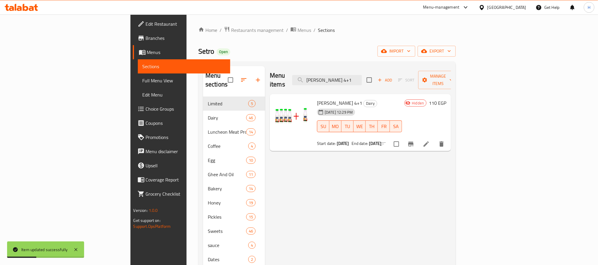
type input "[PERSON_NAME] 4+1"
click at [430, 140] on icon at bounding box center [426, 143] width 7 height 7
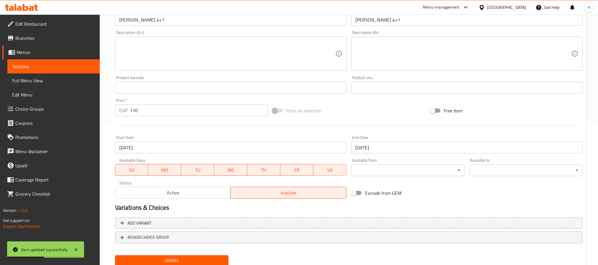
scroll to position [160, 0]
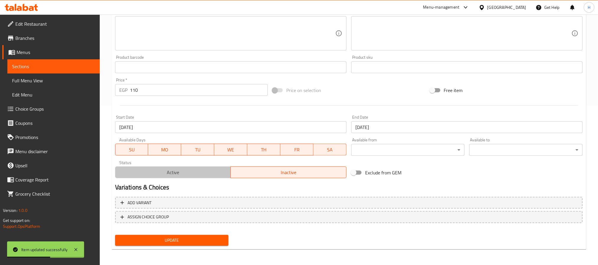
click at [225, 168] on span "Active" at bounding box center [173, 172] width 111 height 9
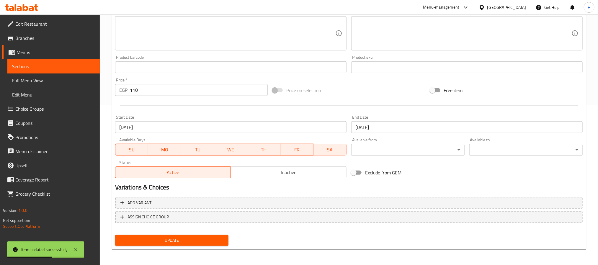
click at [216, 229] on nav at bounding box center [348, 227] width 467 height 5
click at [218, 235] on button "Update" at bounding box center [171, 240] width 113 height 11
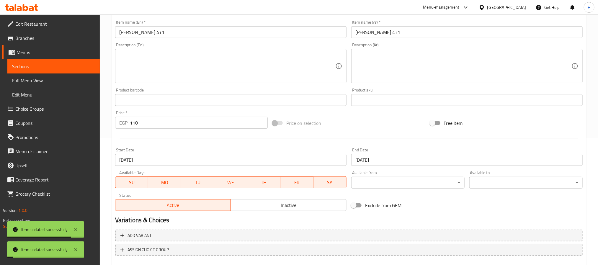
scroll to position [71, 0]
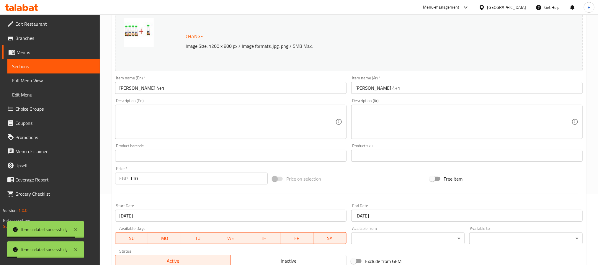
click at [97, 67] on link "Sections" at bounding box center [53, 66] width 92 height 14
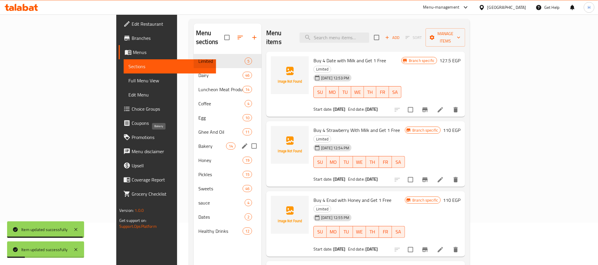
scroll to position [27, 0]
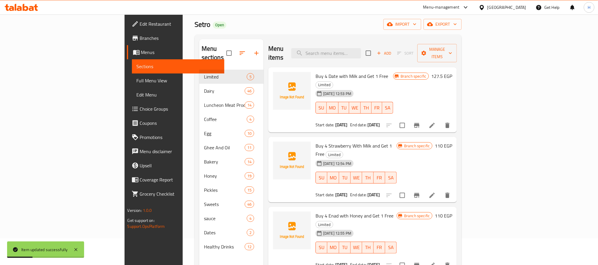
click at [137, 77] on span "Full Menu View" at bounding box center [178, 80] width 83 height 7
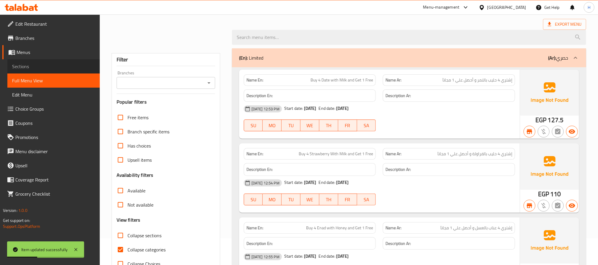
click at [63, 65] on span "Sections" at bounding box center [53, 66] width 83 height 7
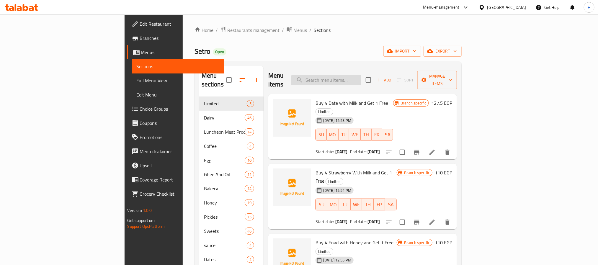
click at [361, 75] on input "search" at bounding box center [326, 80] width 70 height 10
paste input "رز بلبن فخار 4+1"
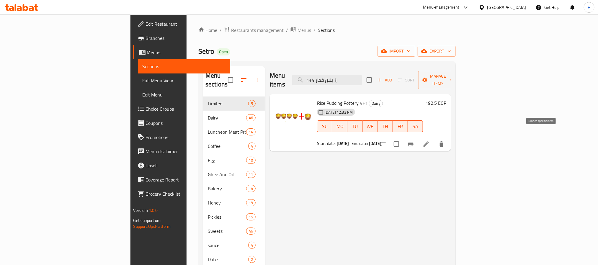
type input "رز بلبن فخار 4+1"
click at [434, 139] on li at bounding box center [426, 144] width 17 height 11
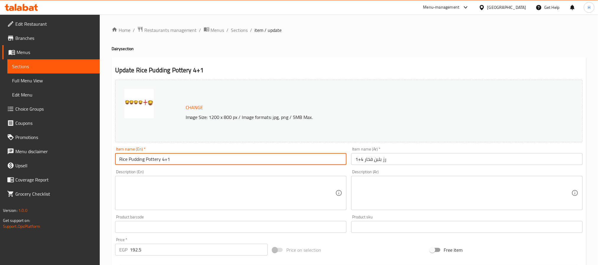
click at [166, 160] on input "Rice Pudding Pottery 4+1" at bounding box center [230, 159] width 231 height 12
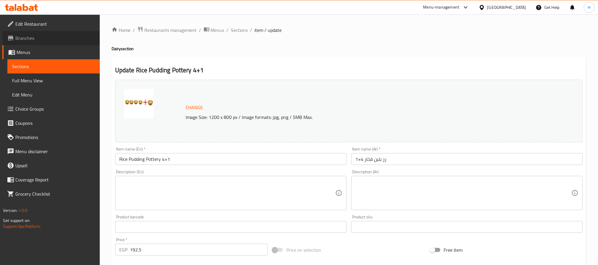
click at [79, 39] on span "Branches" at bounding box center [55, 38] width 80 height 7
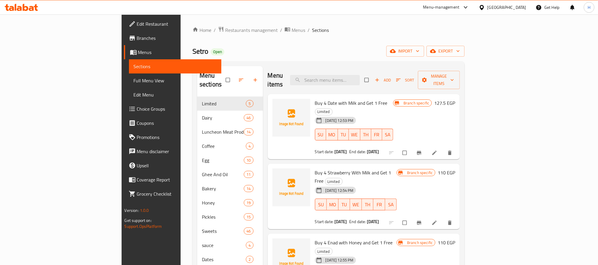
click at [31, 11] on div at bounding box center [21, 7] width 33 height 7
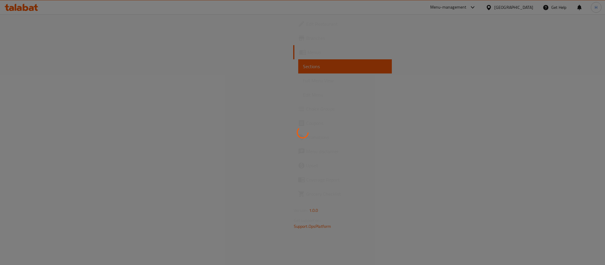
click at [50, 20] on div at bounding box center [302, 132] width 605 height 265
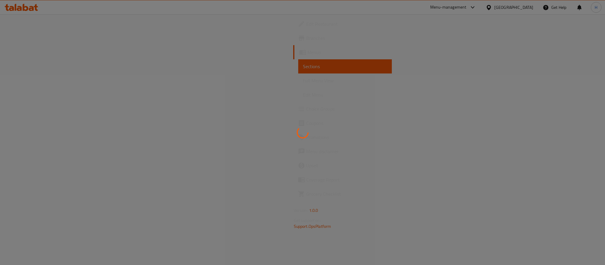
click at [50, 20] on div at bounding box center [302, 132] width 605 height 265
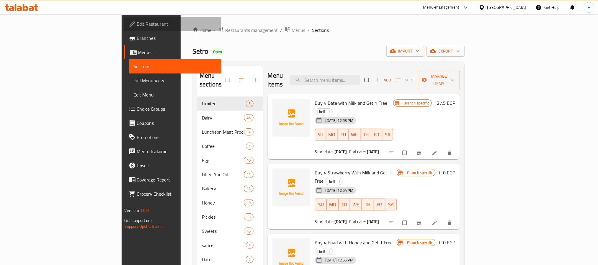
click at [137, 20] on span "Edit Restaurant" at bounding box center [177, 23] width 80 height 7
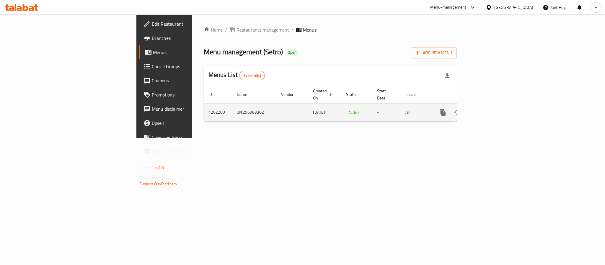
click at [492, 110] on div "enhanced table" at bounding box center [463, 112] width 57 height 14
click at [492, 107] on link "enhanced table" at bounding box center [485, 112] width 14 height 14
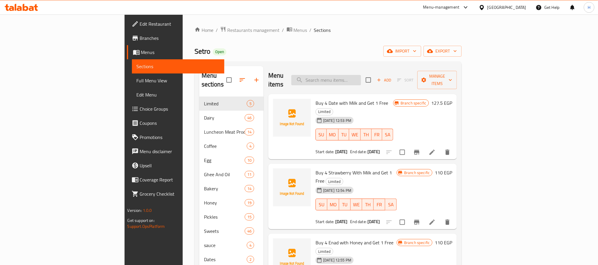
click at [359, 76] on input "search" at bounding box center [326, 80] width 70 height 10
paste input "[PERSON_NAME] 4+1"
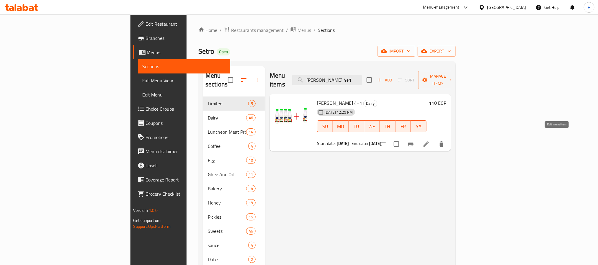
type input "[PERSON_NAME] 4+1"
click at [430, 140] on icon at bounding box center [426, 143] width 7 height 7
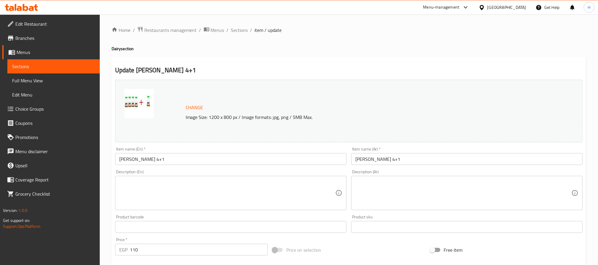
click at [61, 63] on span "Sections" at bounding box center [53, 66] width 83 height 7
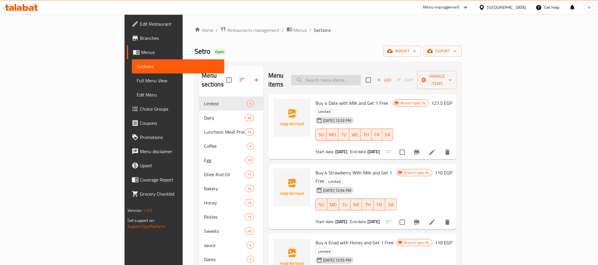
click at [361, 80] on input "search" at bounding box center [326, 80] width 70 height 10
paste input "رز بلبن فخار 4+1"
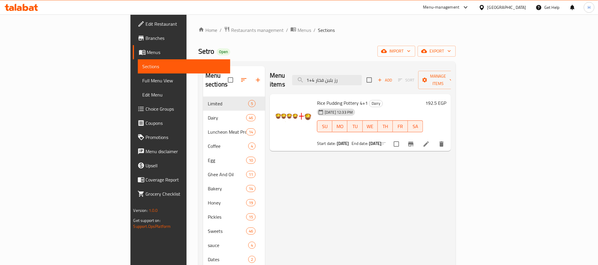
type input "رز بلبن فخار 4+1"
click at [429, 141] on icon at bounding box center [425, 143] width 5 height 5
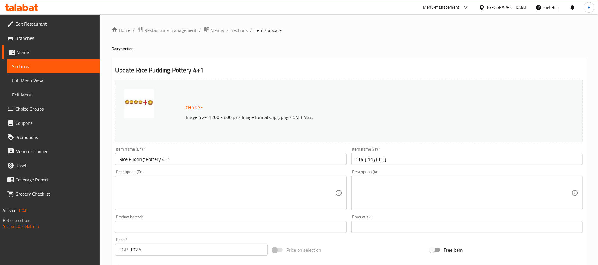
click at [174, 157] on input "Rice Pudding Pottery 4+1" at bounding box center [230, 159] width 231 height 12
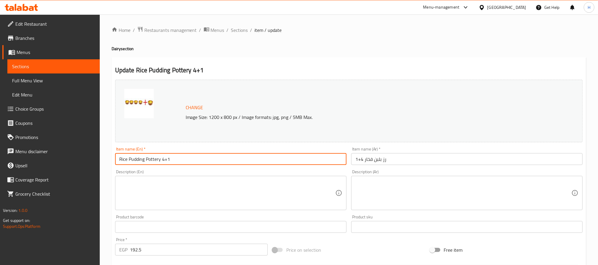
click at [174, 157] on input "Rice Pudding Pottery 4+1" at bounding box center [230, 159] width 231 height 12
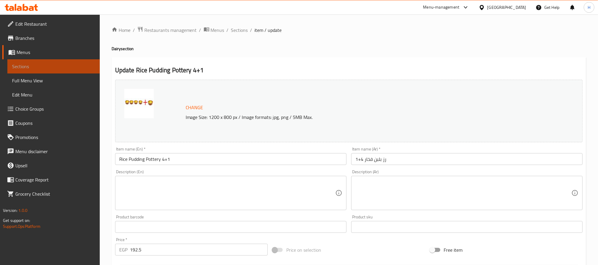
click at [73, 60] on link "Sections" at bounding box center [53, 66] width 92 height 14
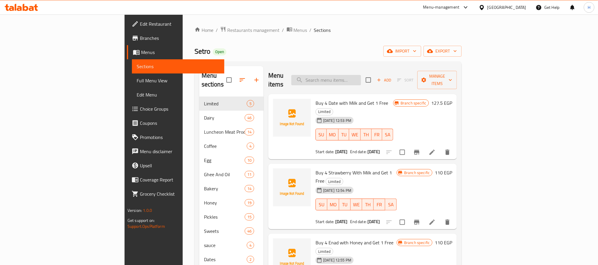
click at [354, 75] on input "search" at bounding box center [326, 80] width 70 height 10
paste input "جيلي فراوله 4+1"
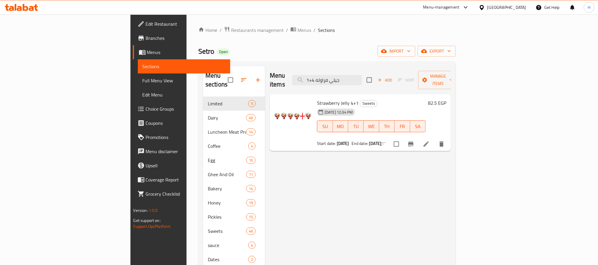
type input "جيلي فراوله 4+1"
click at [362, 75] on input "جيلي فراوله 4+1" at bounding box center [327, 80] width 70 height 10
click at [317, 99] on span "Strawberry Jelly 4+1" at bounding box center [338, 103] width 42 height 9
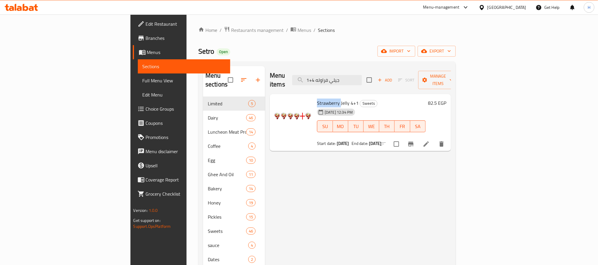
click at [317, 99] on span "Strawberry Jelly 4+1" at bounding box center [338, 103] width 42 height 9
copy h6 "Strawberry Jelly 4+1"
click at [281, 188] on div "Menu items جيلي فراوله 4+1 Add Sort Manage items Strawberry Jelly 4+1 Sweets [D…" at bounding box center [358, 198] width 186 height 265
click at [143, 66] on span "Sections" at bounding box center [184, 66] width 83 height 7
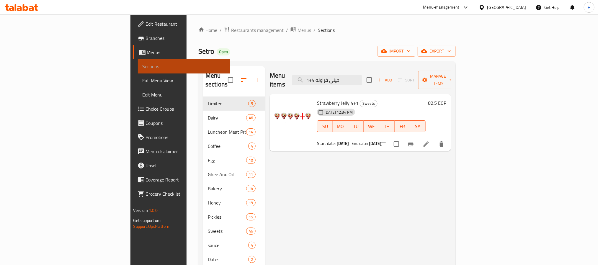
click at [143, 66] on span "Sections" at bounding box center [184, 66] width 83 height 7
click at [388, 83] on div "Menu items جيلي فراوله 4+1 Add Sort Manage items" at bounding box center [360, 80] width 181 height 28
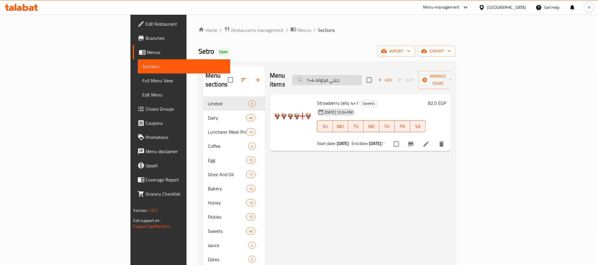
click at [362, 76] on input "جيلي فراوله 4+1" at bounding box center [327, 80] width 70 height 10
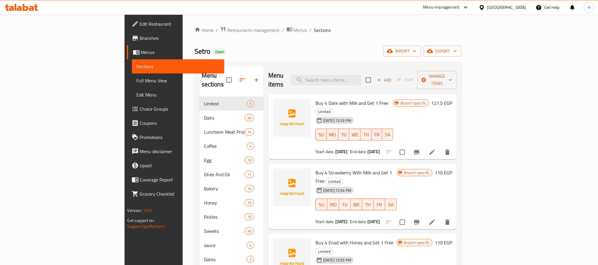
click at [324, 114] on div "[DATE] 12:53 PM" at bounding box center [323, 120] width 21 height 12
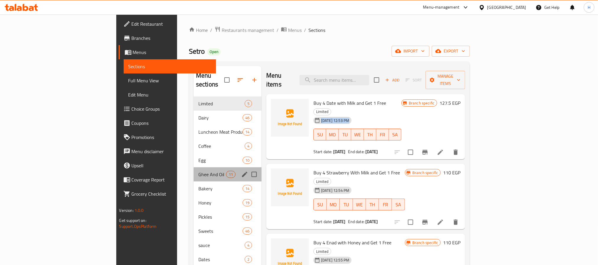
click at [202, 170] on div "Ghee And Oil 11" at bounding box center [228, 174] width 68 height 14
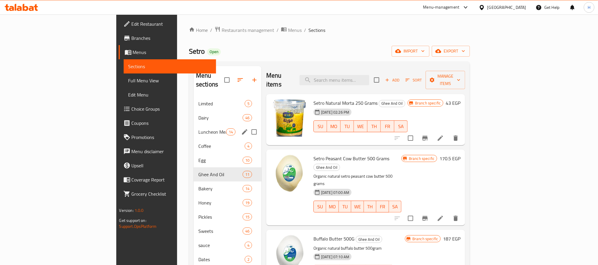
click at [194, 125] on div "Luncheon Meat Products 14" at bounding box center [228, 132] width 68 height 14
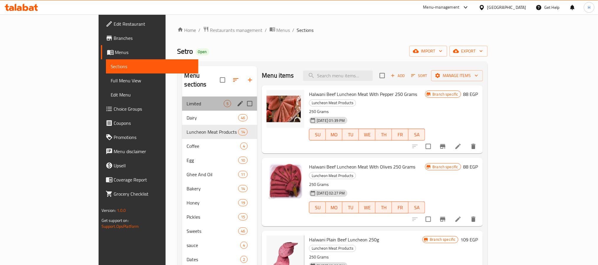
click at [182, 96] on div "Limited 5" at bounding box center [219, 103] width 75 height 14
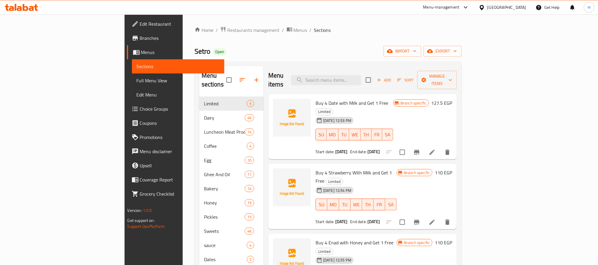
click at [141, 53] on span "Menus" at bounding box center [180, 52] width 78 height 7
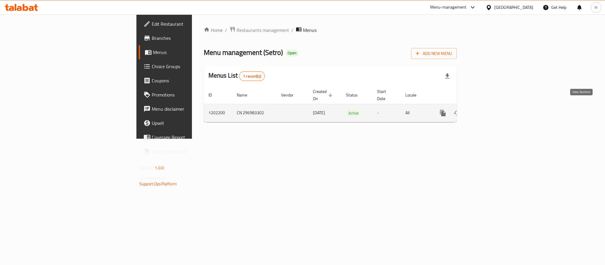
click at [489, 109] on icon "enhanced table" at bounding box center [485, 112] width 7 height 7
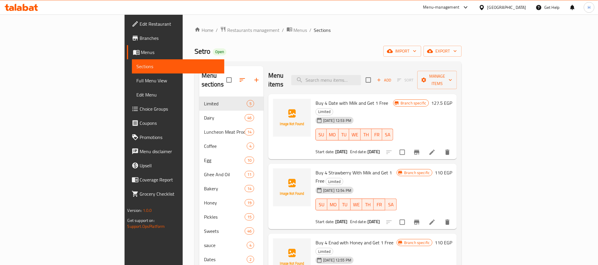
click at [360, 114] on div "[DATE] 12:53 PM SU MO TU WE TH FR SA" at bounding box center [354, 130] width 82 height 32
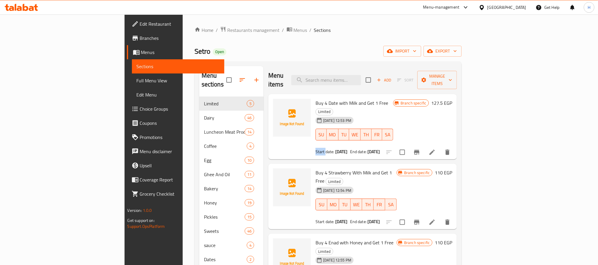
click at [360, 114] on div "[DATE] 12:53 PM SU MO TU WE TH FR SA" at bounding box center [354, 130] width 82 height 32
click at [315, 99] on span "Buy 4 Date with Milk and Get 1 Free" at bounding box center [351, 103] width 73 height 9
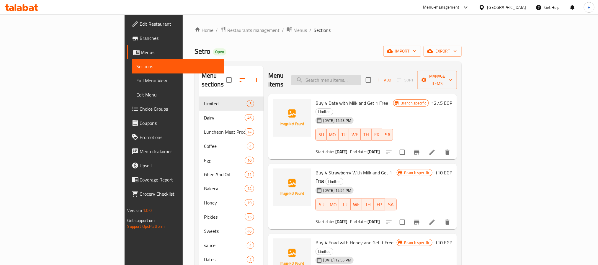
click at [361, 76] on input "search" at bounding box center [326, 80] width 70 height 10
paste input "Strawberry Jelly 4+1"
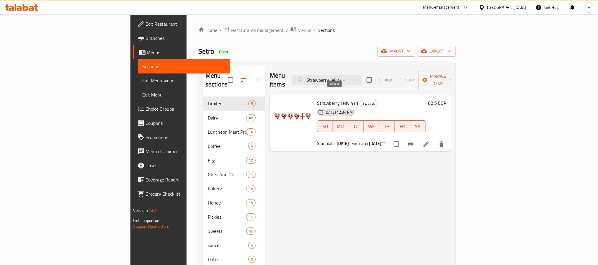
type input "Strawberry Jelly 4+1"
click at [360, 100] on span "Sweets" at bounding box center [368, 103] width 17 height 7
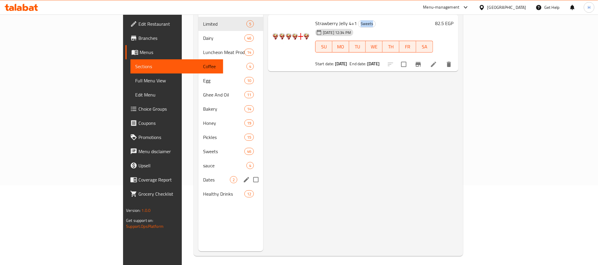
scroll to position [83, 0]
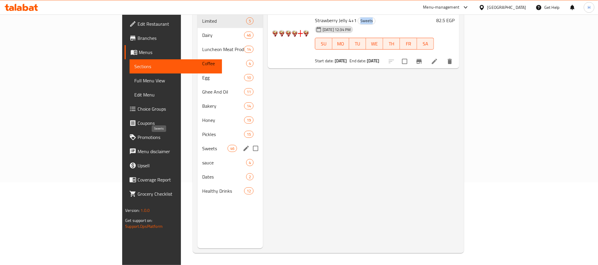
click at [202, 145] on span "Sweets" at bounding box center [214, 148] width 25 height 7
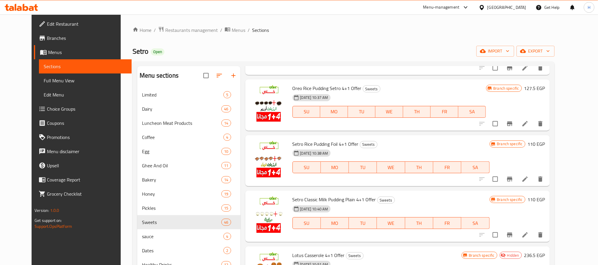
scroll to position [133, 0]
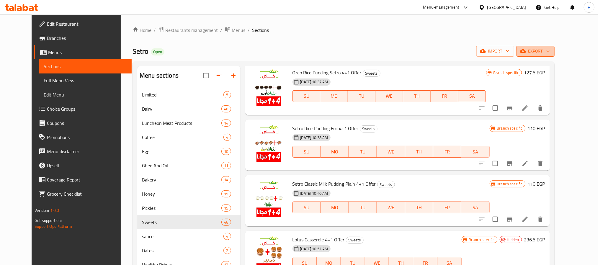
click at [550, 54] on span "export" at bounding box center [535, 51] width 29 height 7
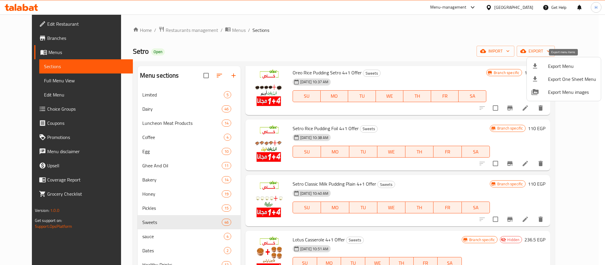
click at [561, 69] on span "Export Menu" at bounding box center [572, 66] width 48 height 7
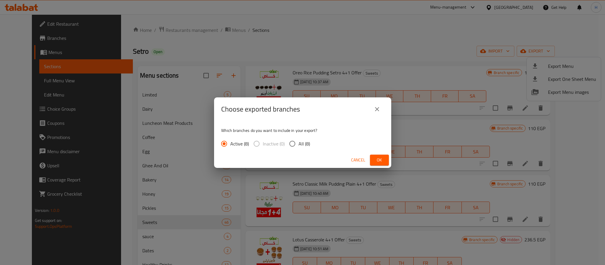
click at [306, 145] on span "All (8)" at bounding box center [304, 143] width 12 height 7
click at [298, 145] on input "All (8)" at bounding box center [292, 143] width 12 height 12
radio input "true"
click at [381, 158] on span "Ok" at bounding box center [378, 159] width 9 height 7
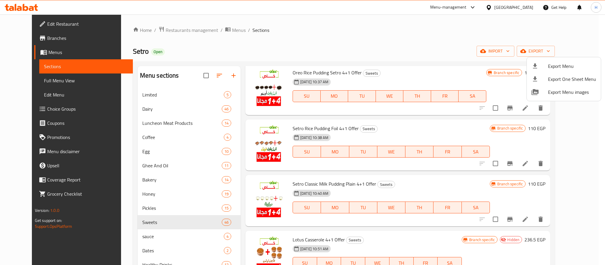
click at [21, 21] on div at bounding box center [302, 132] width 605 height 265
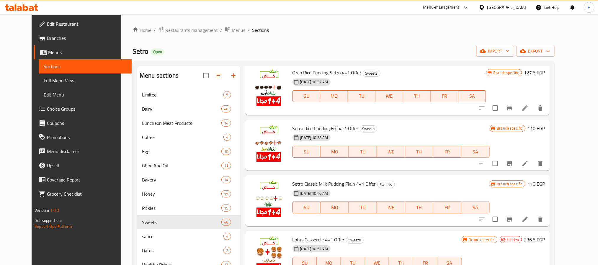
click at [47, 21] on span "Edit Restaurant" at bounding box center [87, 23] width 80 height 7
